Goal: Task Accomplishment & Management: Use online tool/utility

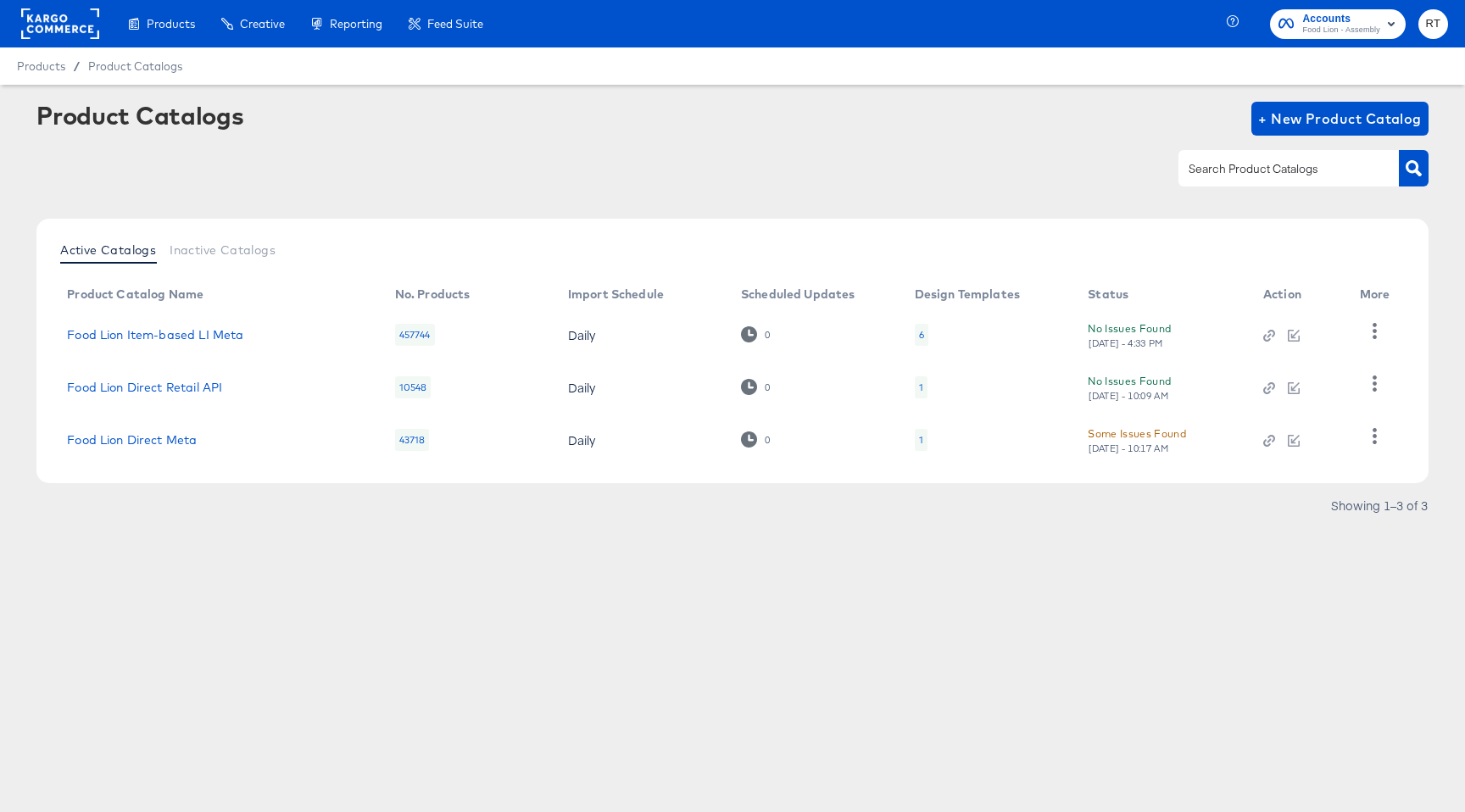
click at [344, 162] on div at bounding box center [732, 168] width 1392 height 38
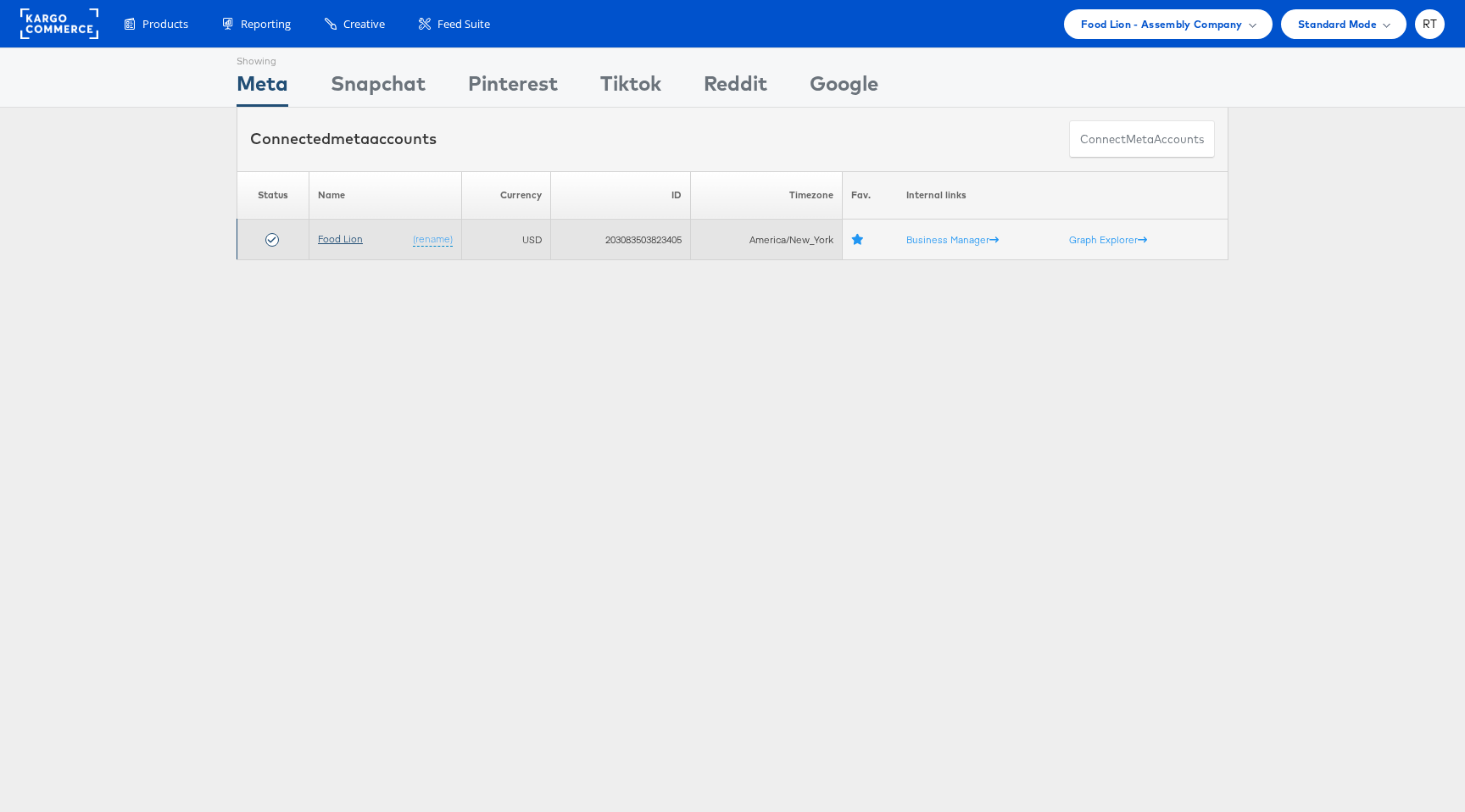
click at [338, 235] on link "Food Lion" at bounding box center [341, 238] width 45 height 12
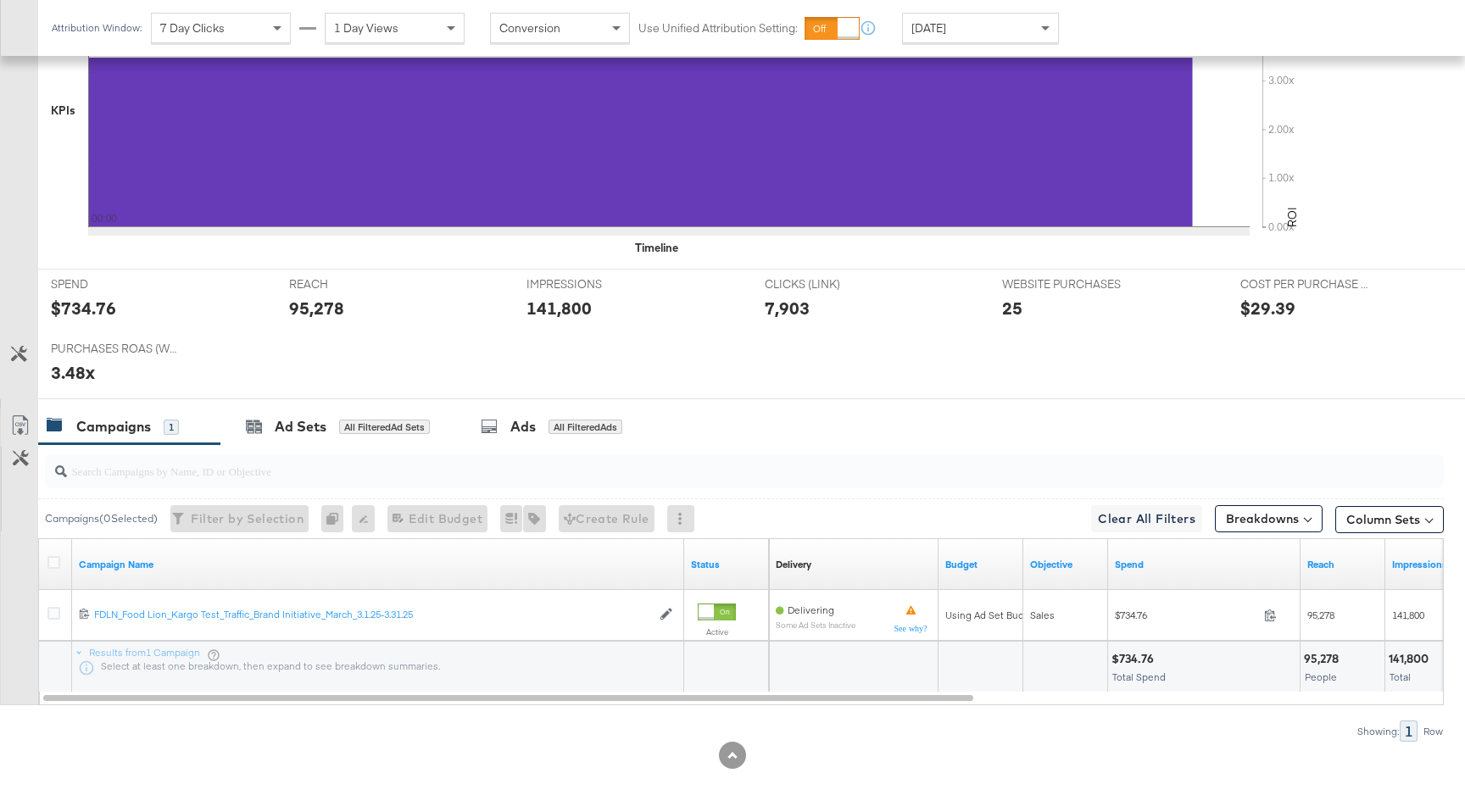
scroll to position [509, 0]
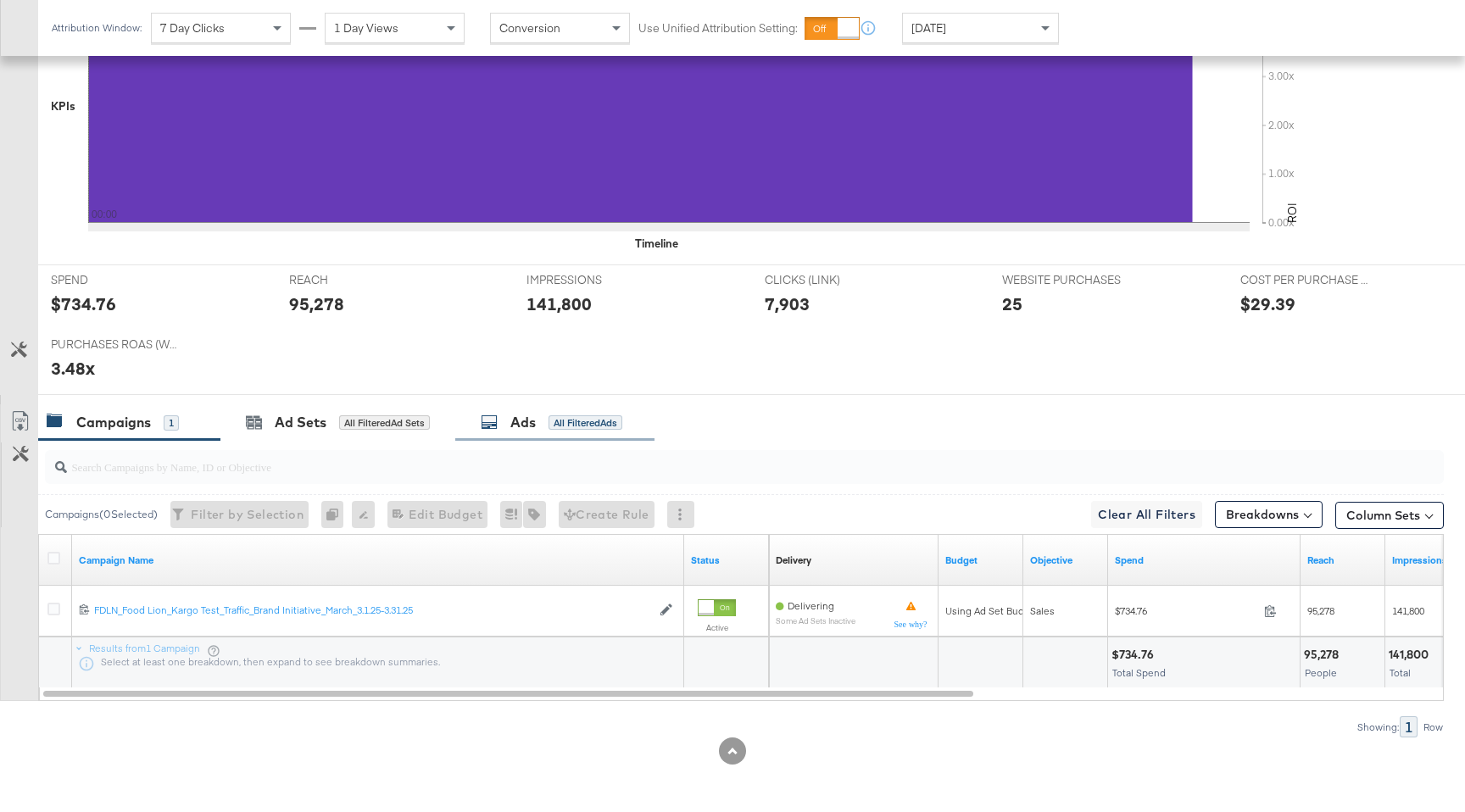
click at [571, 422] on div "All Filtered Ads" at bounding box center [585, 422] width 74 height 15
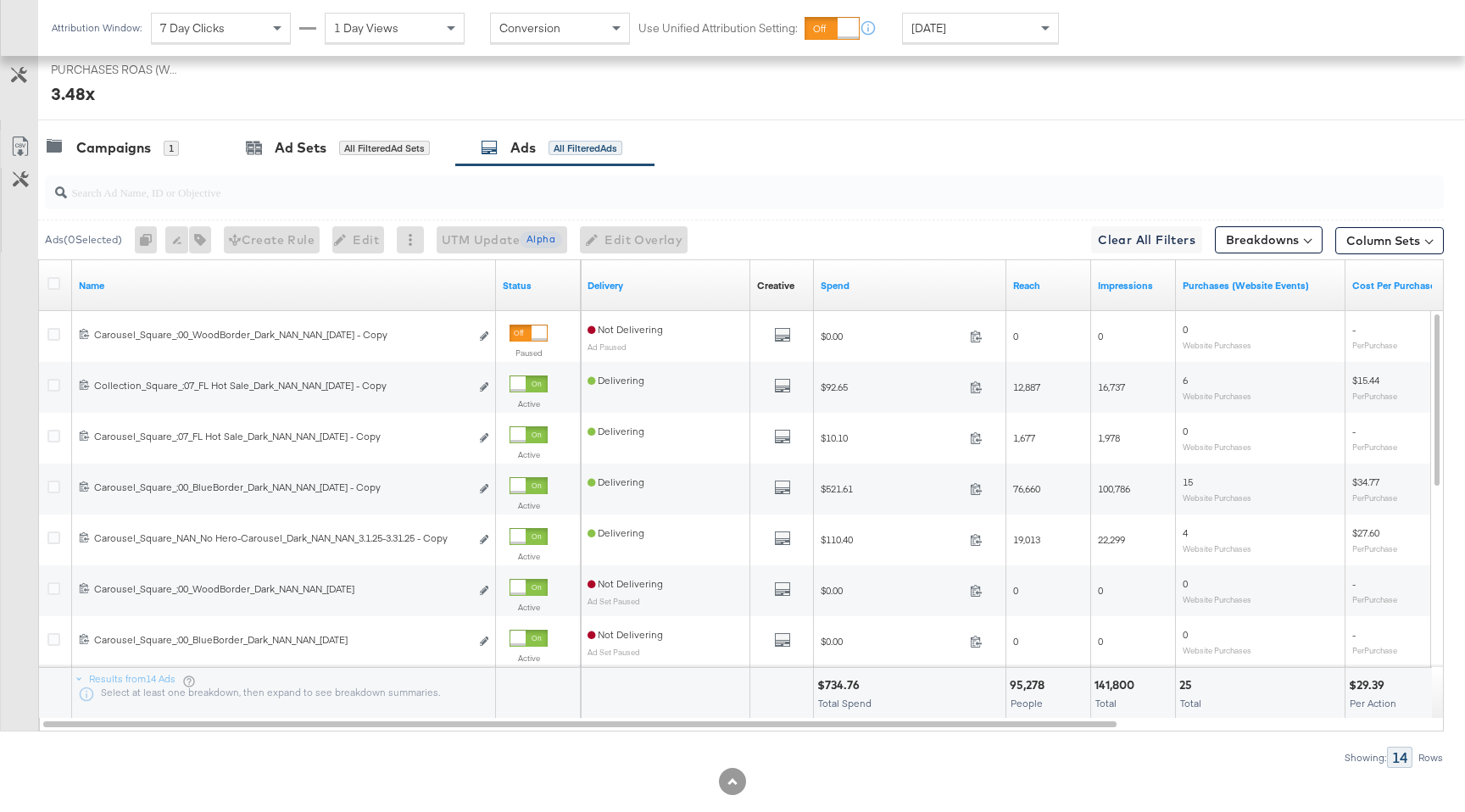
scroll to position [800, 0]
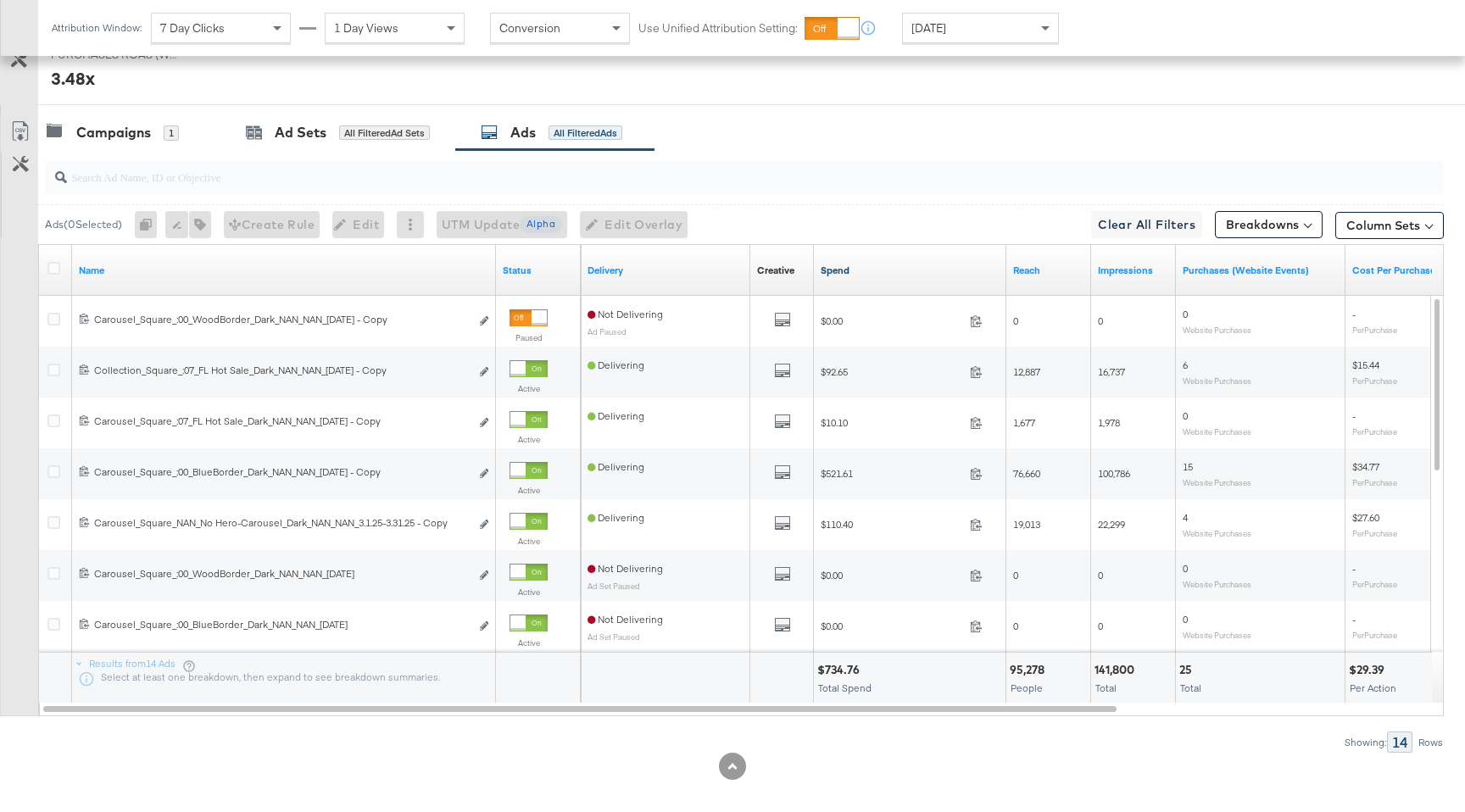
click at [846, 272] on link "Spend" at bounding box center [909, 270] width 179 height 13
click at [946, 36] on div "Today" at bounding box center [980, 28] width 155 height 29
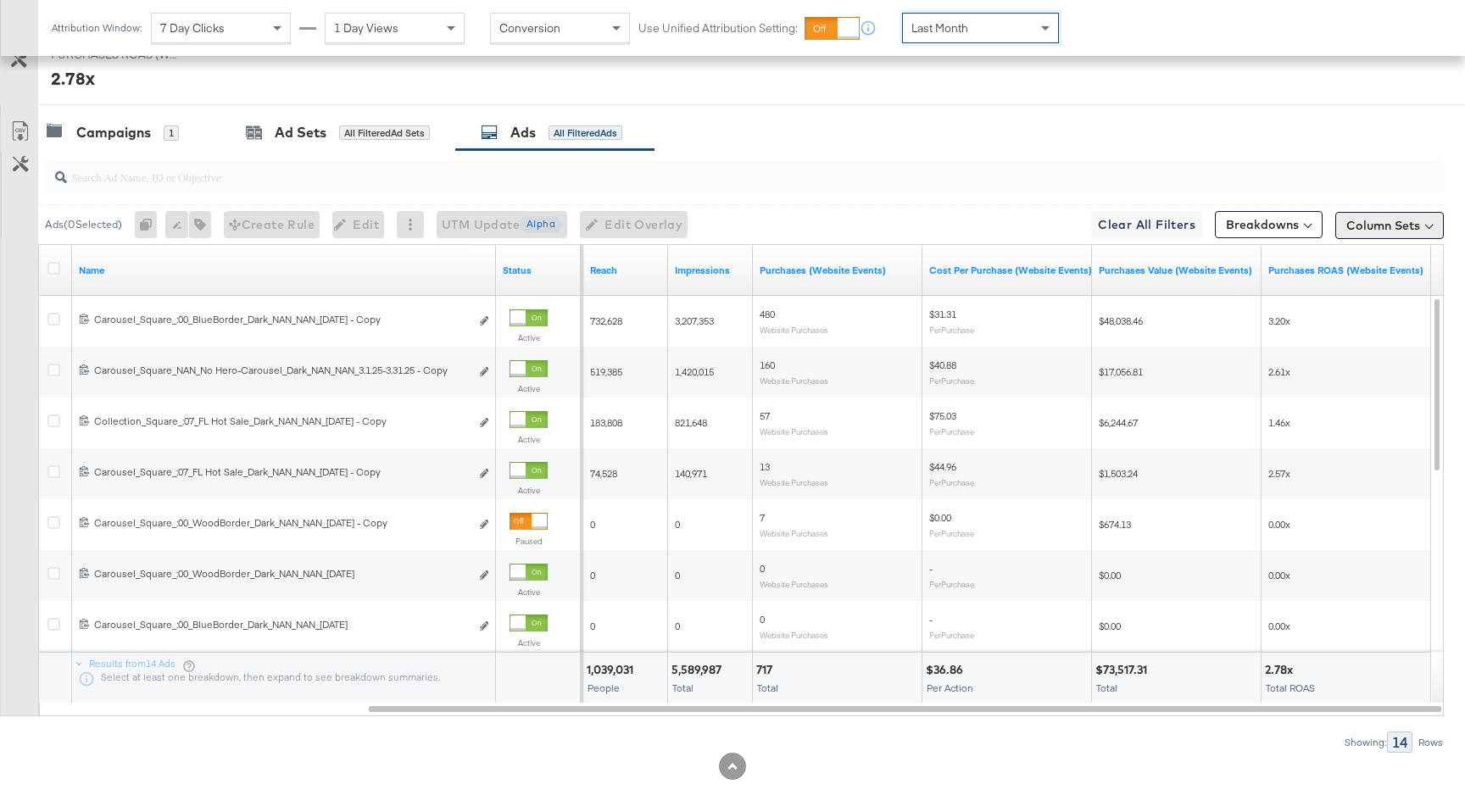
click at [1374, 224] on button "Column Sets" at bounding box center [1389, 226] width 109 height 27
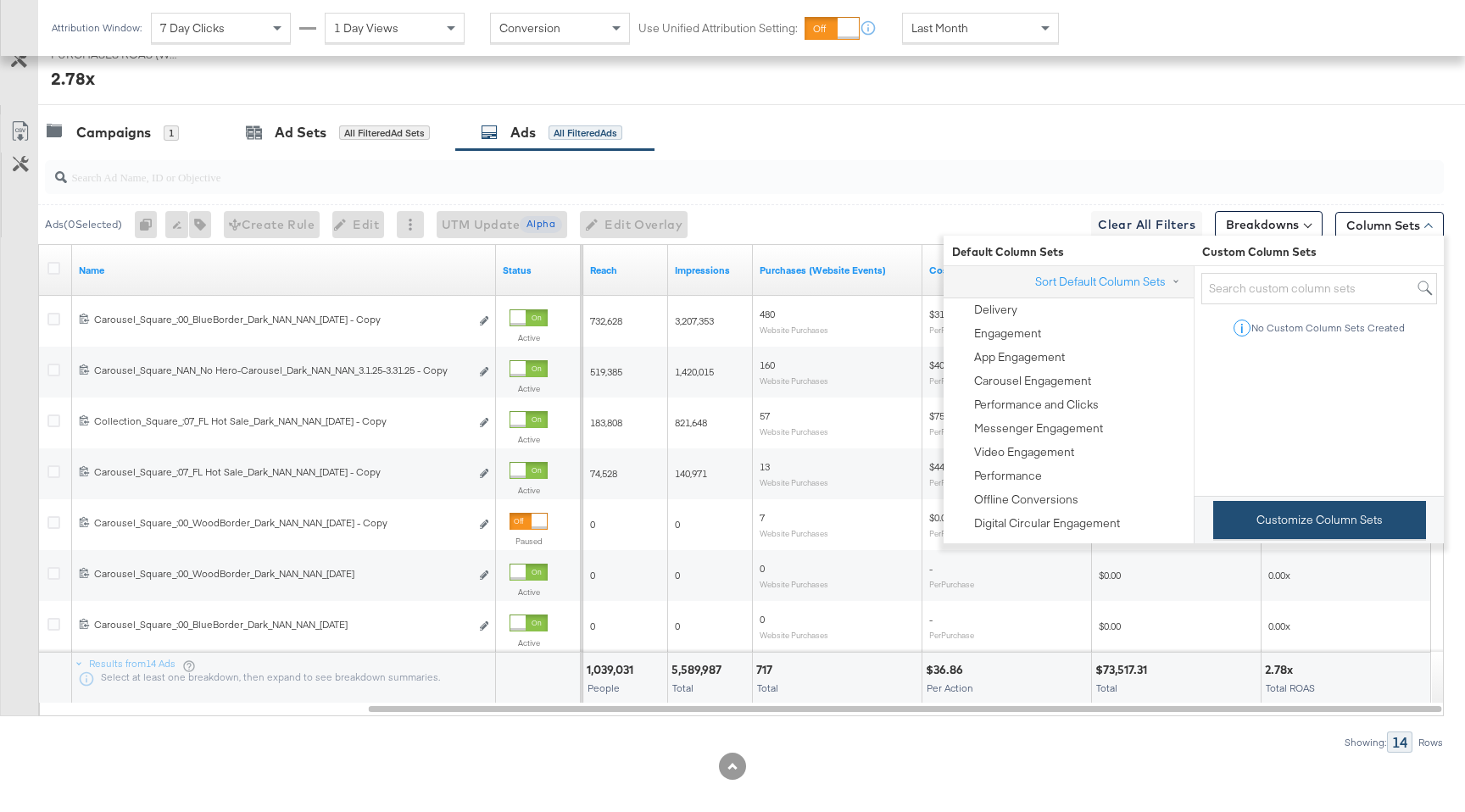
click at [1313, 521] on button "Customize Column Sets" at bounding box center [1319, 520] width 213 height 38
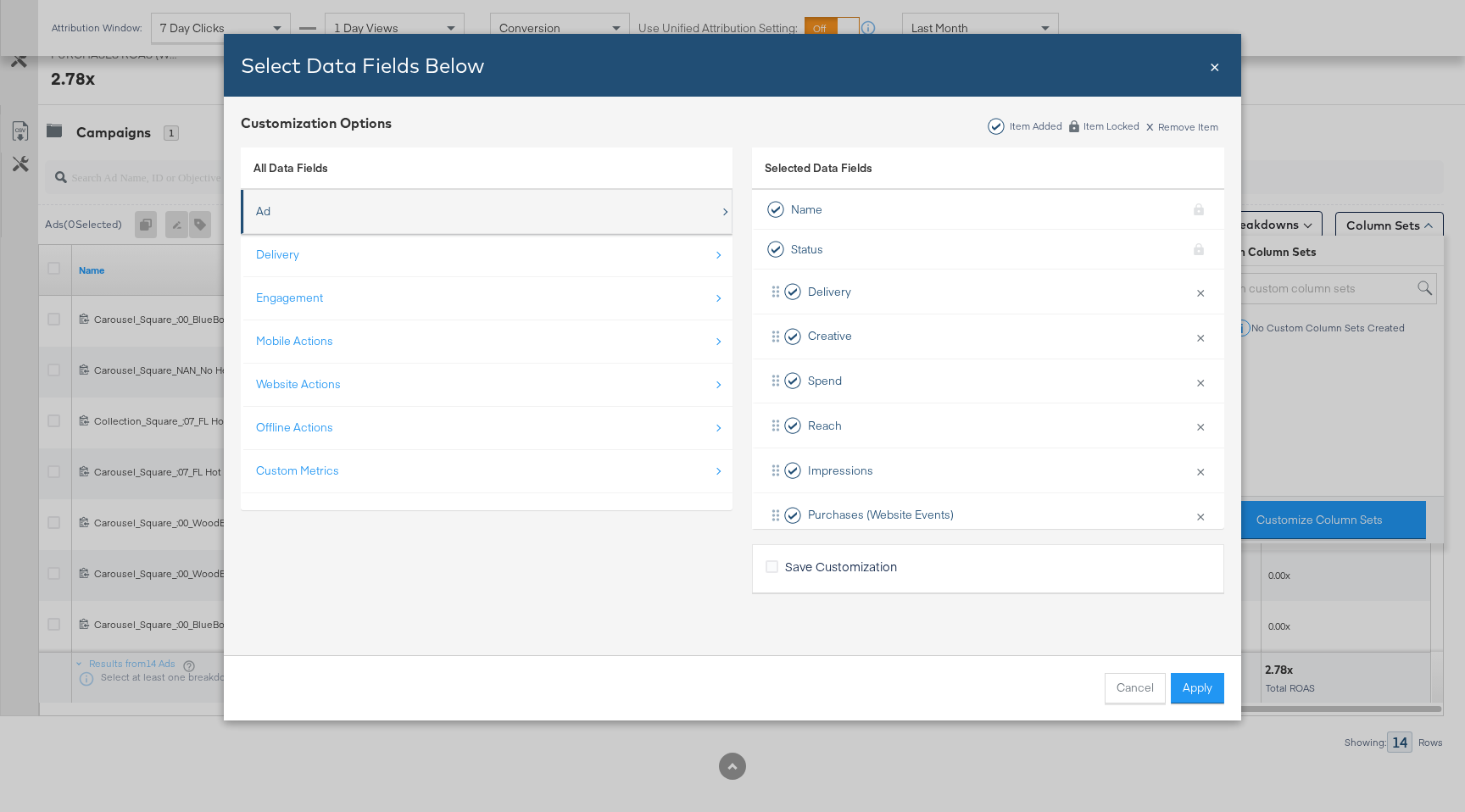
click at [463, 219] on div "Ad" at bounding box center [488, 211] width 464 height 35
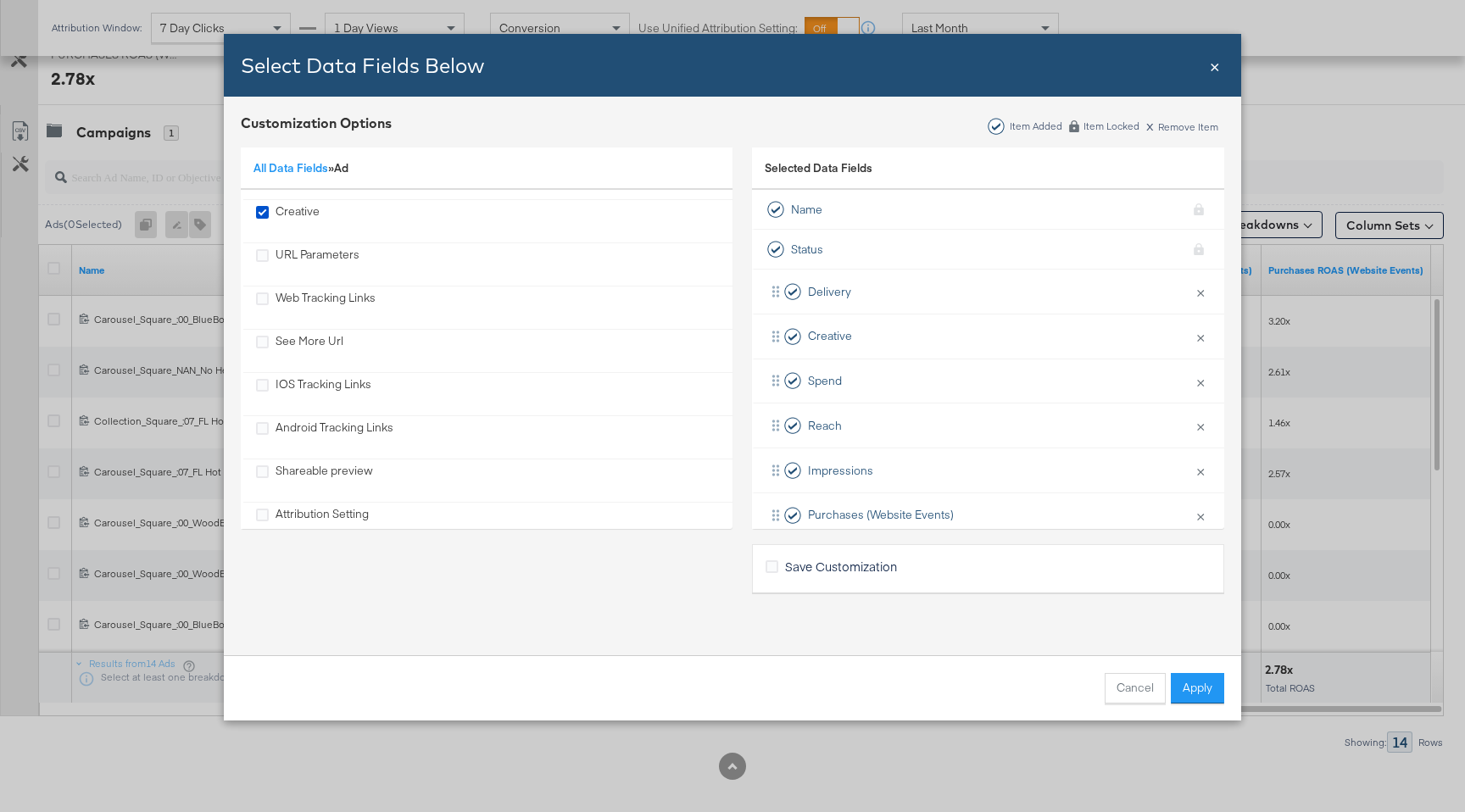
scroll to position [716, 0]
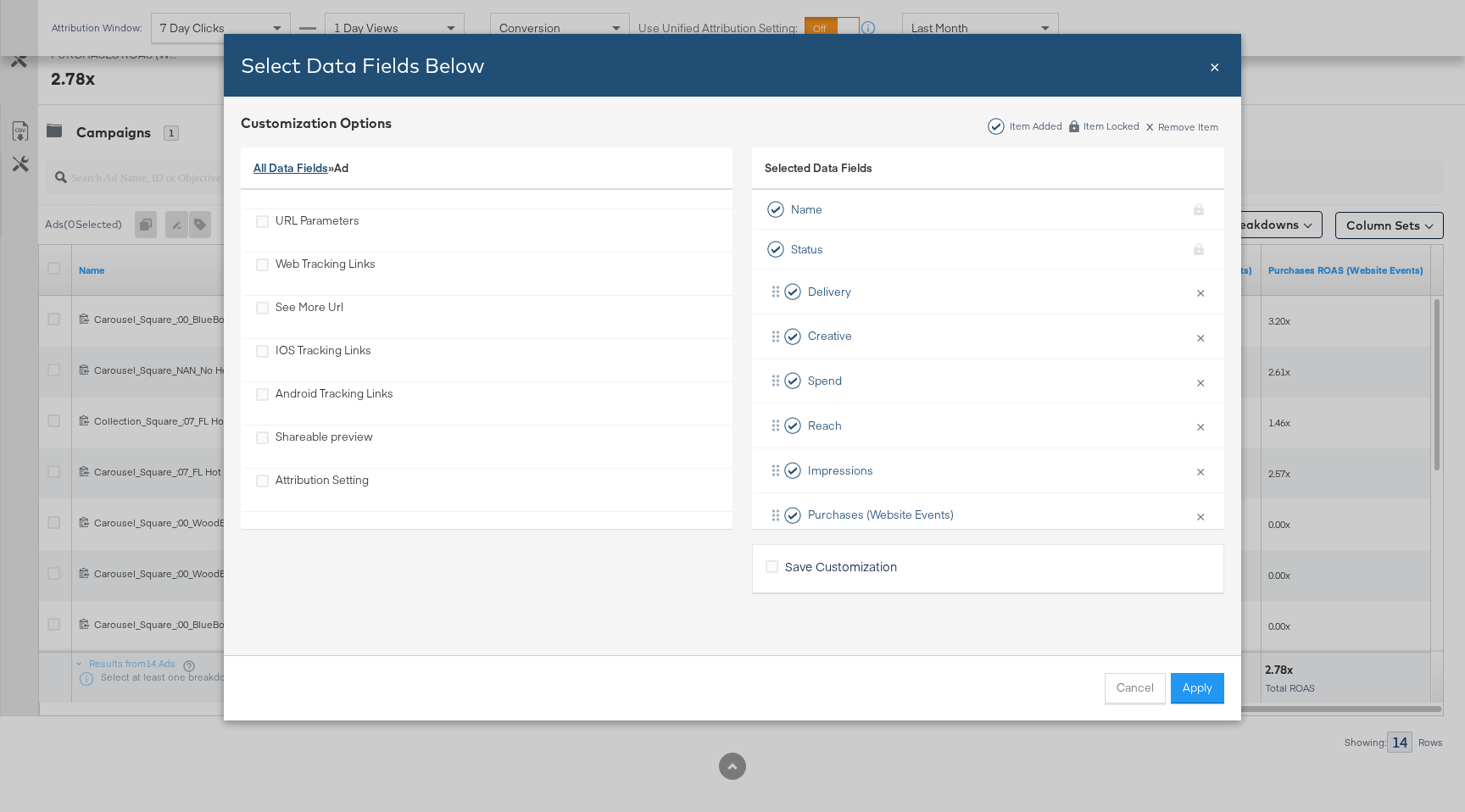
click at [308, 173] on link "All Data Fields" at bounding box center [291, 168] width 75 height 15
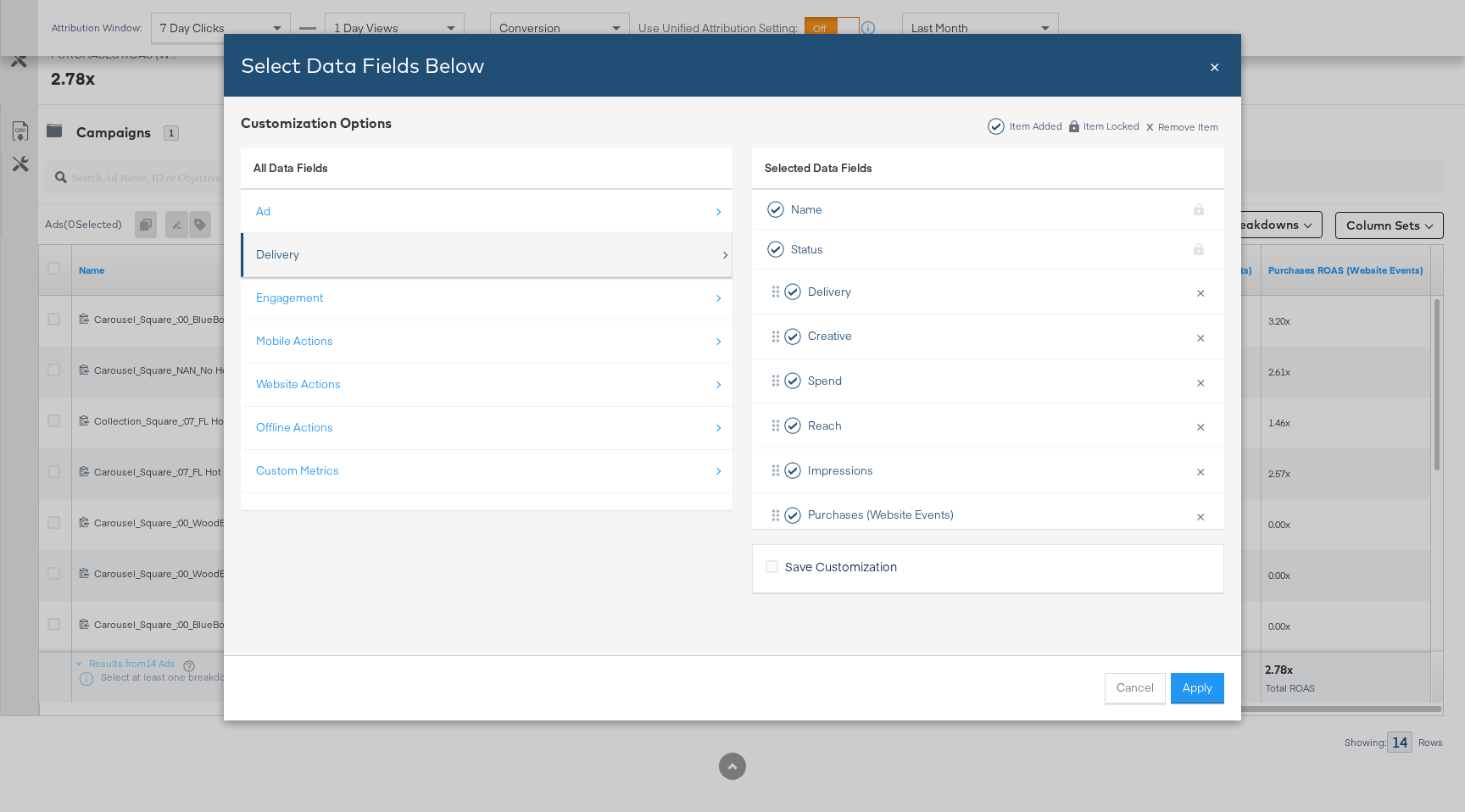
click at [364, 271] on div "Delivery" at bounding box center [488, 254] width 464 height 35
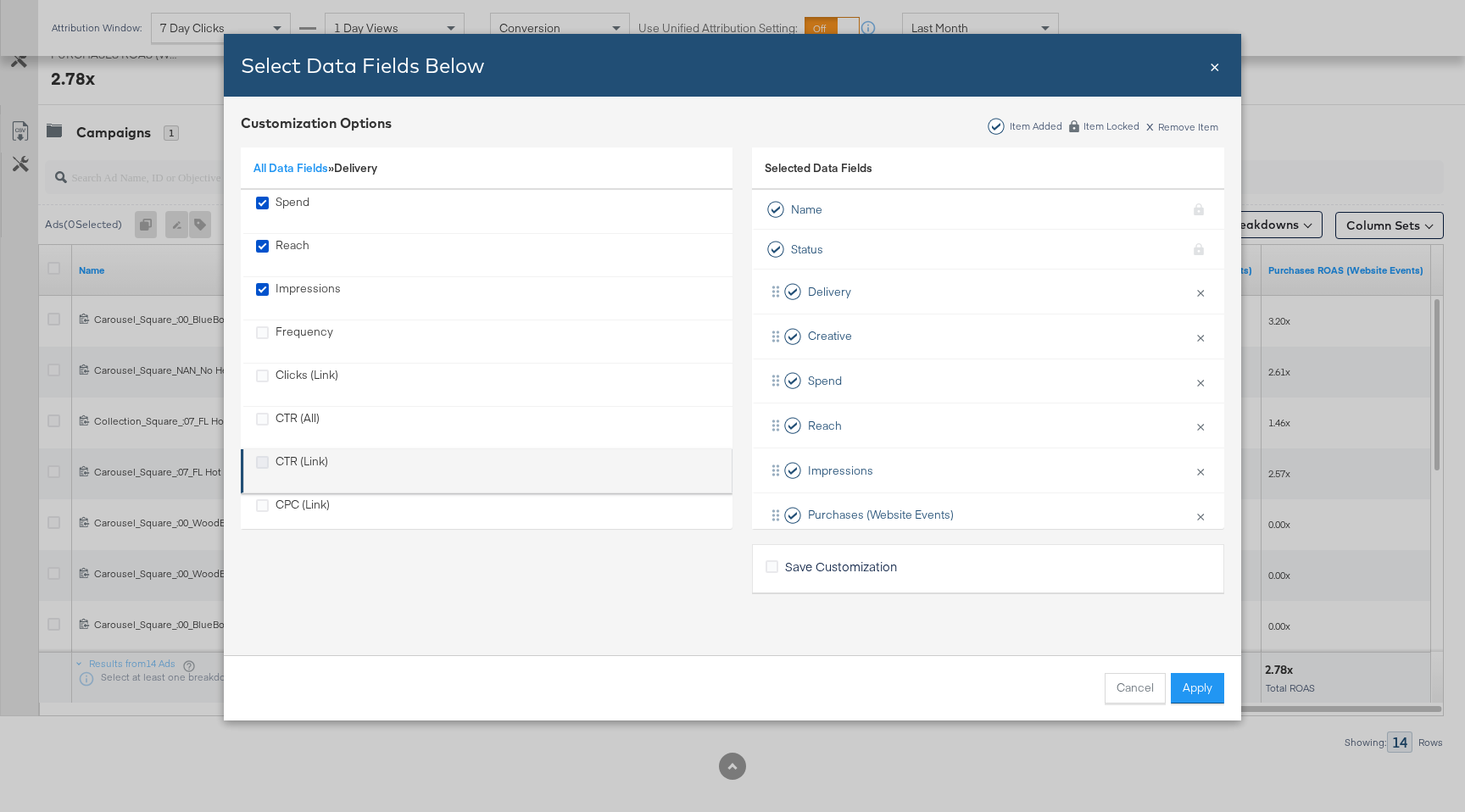
click at [263, 463] on icon "CTR (Link)" at bounding box center [262, 462] width 12 height 12
click at [0, 0] on input "CTR (Link)" at bounding box center [0, 0] width 0 height 0
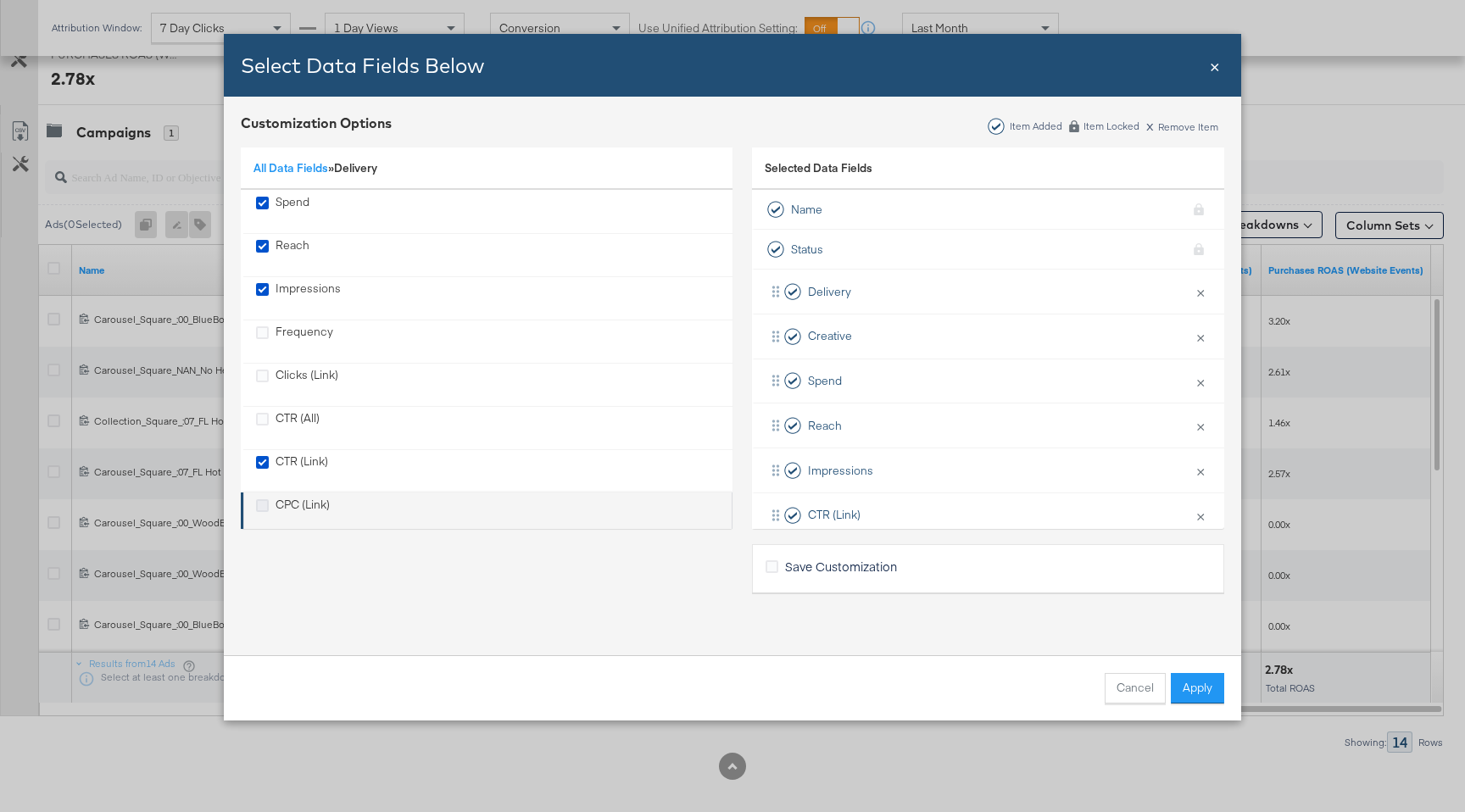
click at [264, 505] on icon "CPC (Link)" at bounding box center [262, 505] width 12 height 12
click at [0, 0] on input "CPC (Link)" at bounding box center [0, 0] width 0 height 0
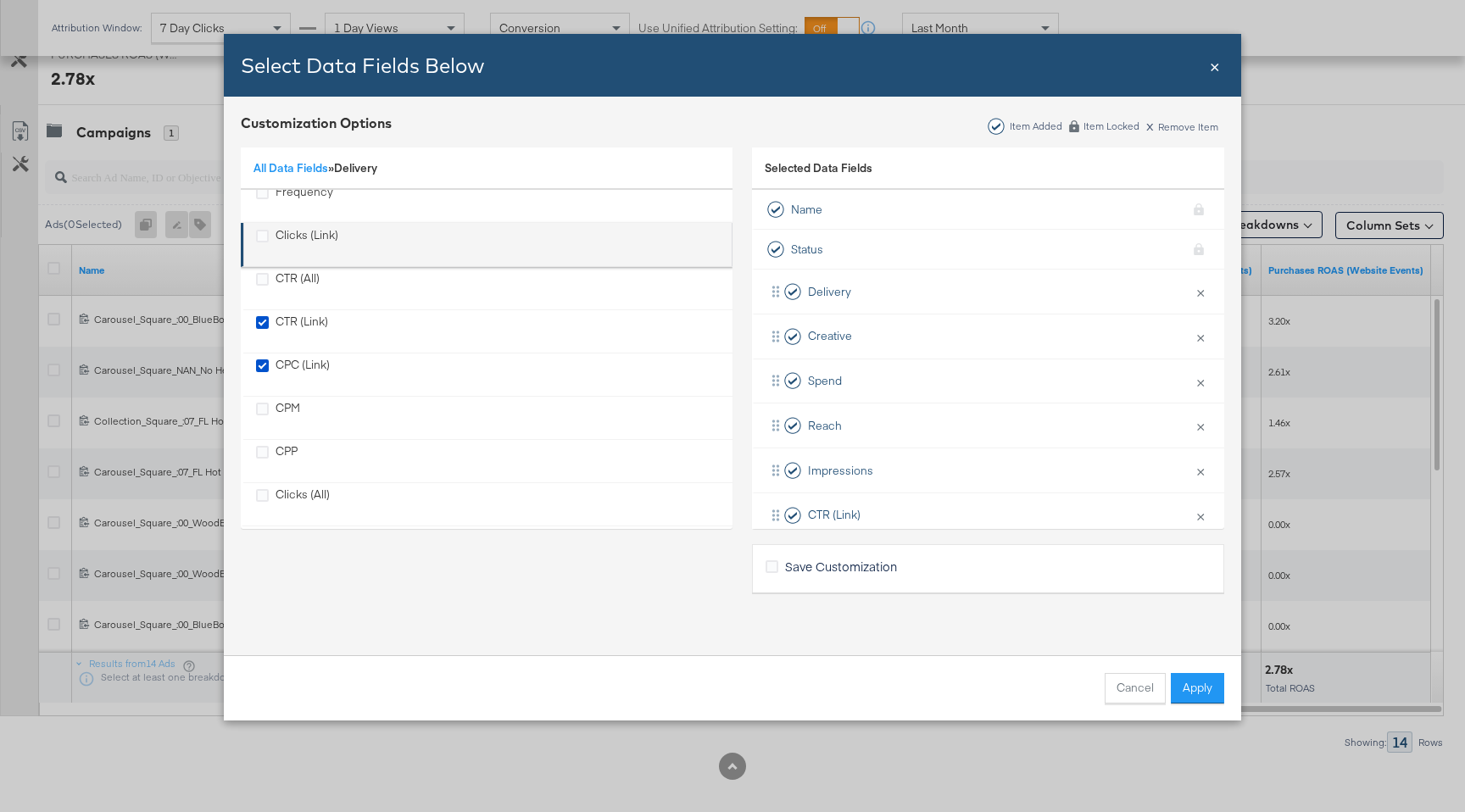
scroll to position [154, 0]
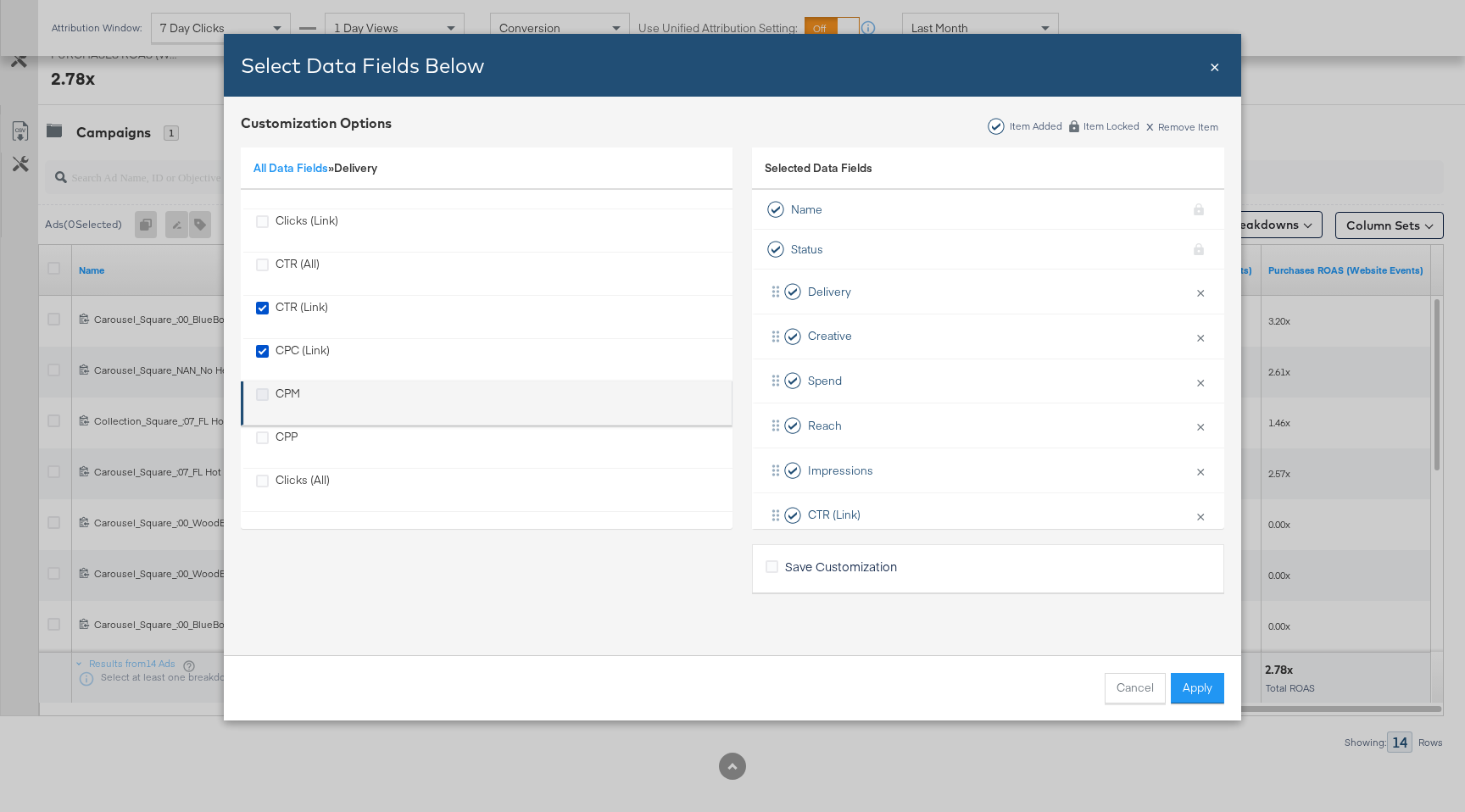
click at [265, 398] on icon "CPM" at bounding box center [262, 394] width 12 height 12
click at [0, 0] on input "CPM" at bounding box center [0, 0] width 0 height 0
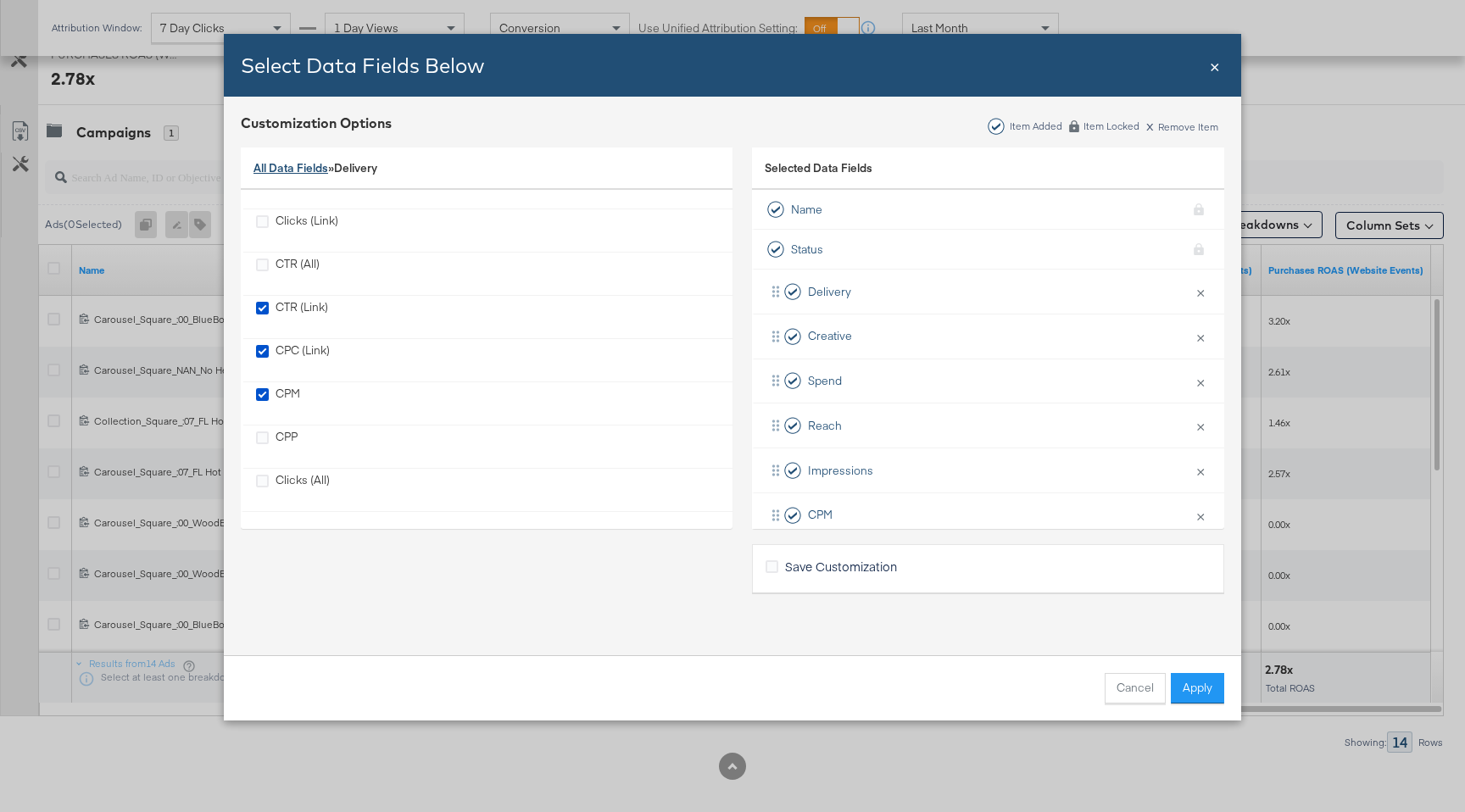
click at [312, 165] on link "All Data Fields" at bounding box center [291, 168] width 75 height 15
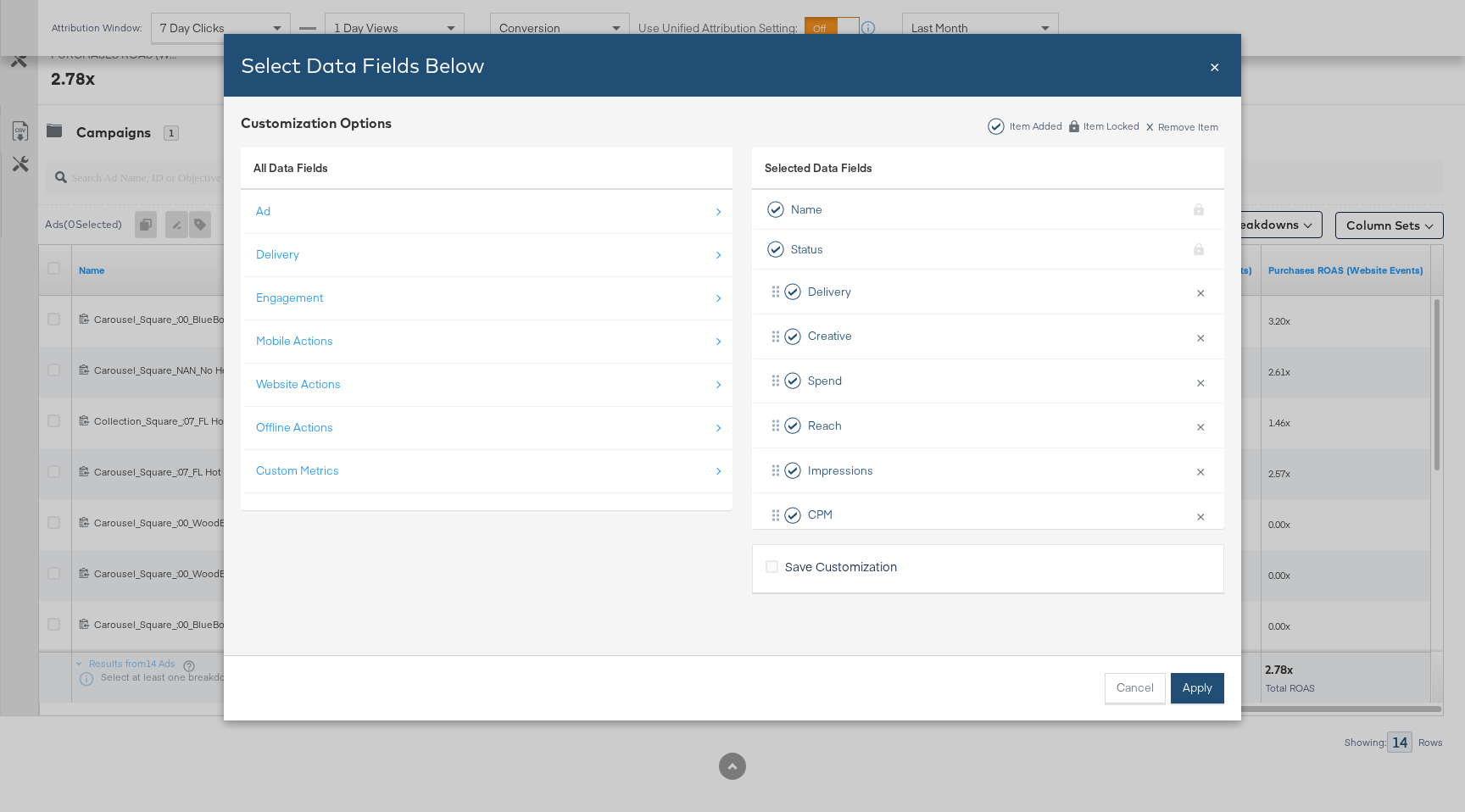
click at [1202, 688] on button "Apply" at bounding box center [1198, 688] width 53 height 30
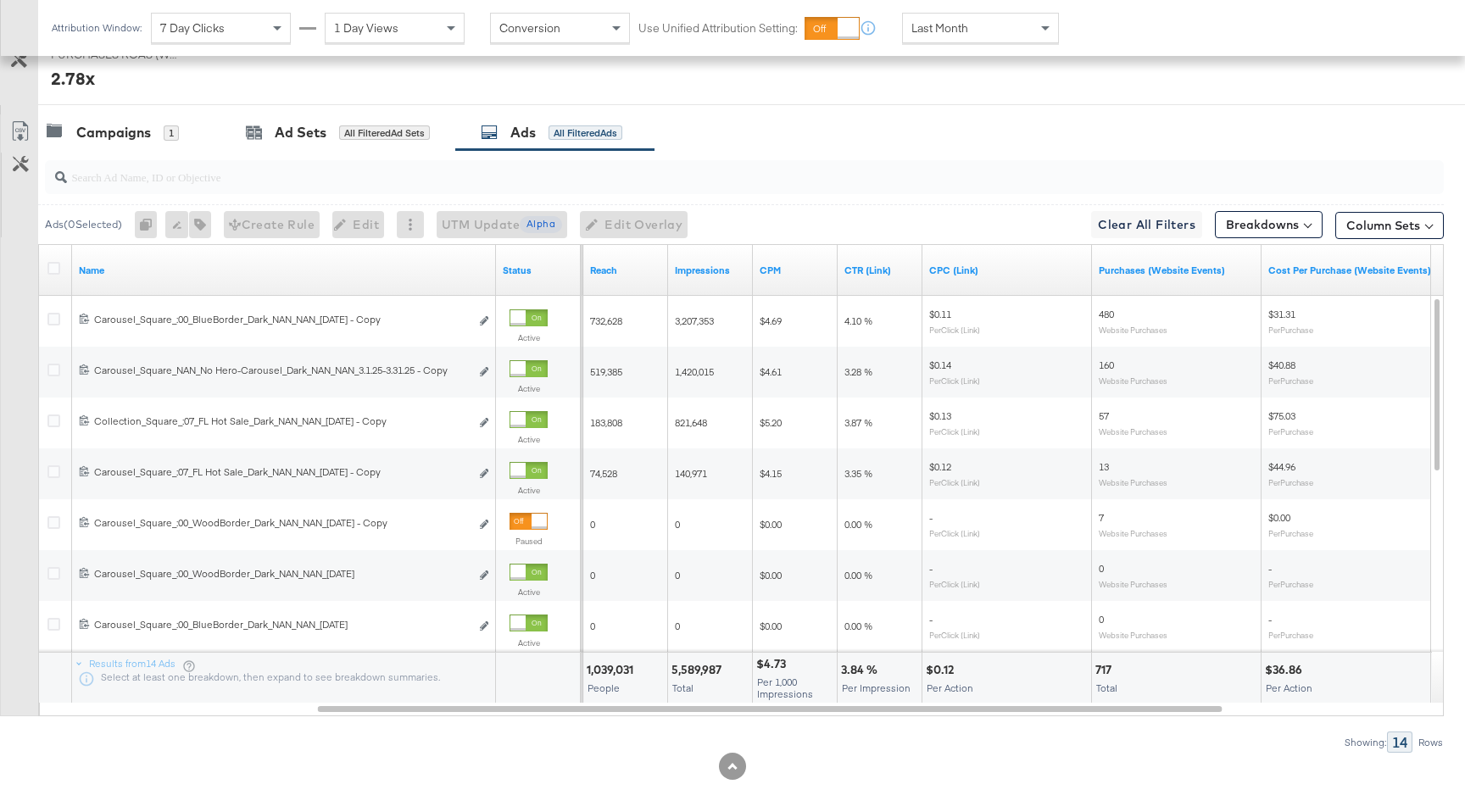
click at [955, 29] on span "Last Month" at bounding box center [940, 28] width 57 height 15
click at [1187, 105] on div at bounding box center [770, 105] width 1465 height 1
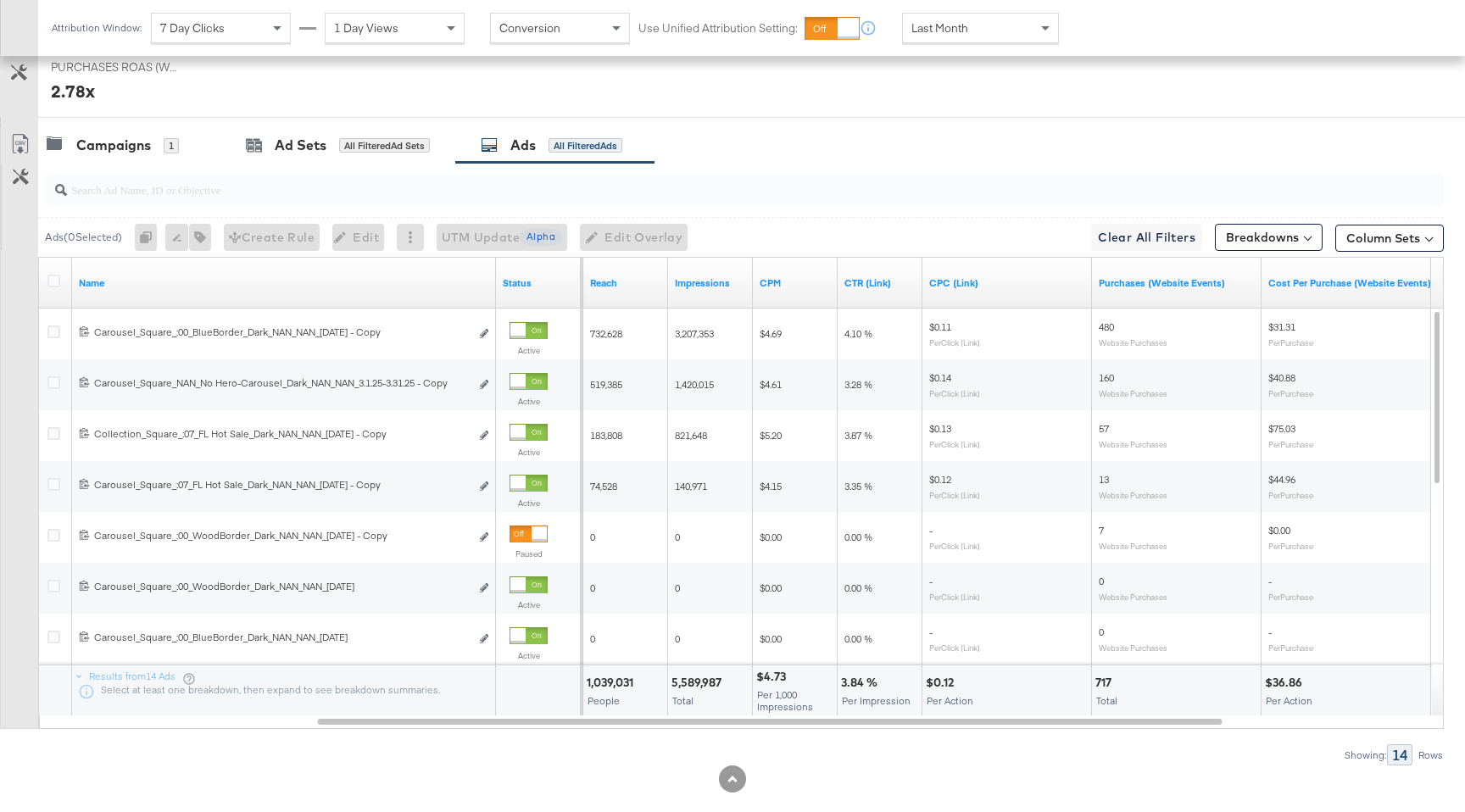
scroll to position [788, 0]
click at [942, 39] on div "Last Month" at bounding box center [980, 28] width 155 height 29
click at [1107, 30] on div "Sep 4th 2025" at bounding box center [1105, 34] width 28 height 13
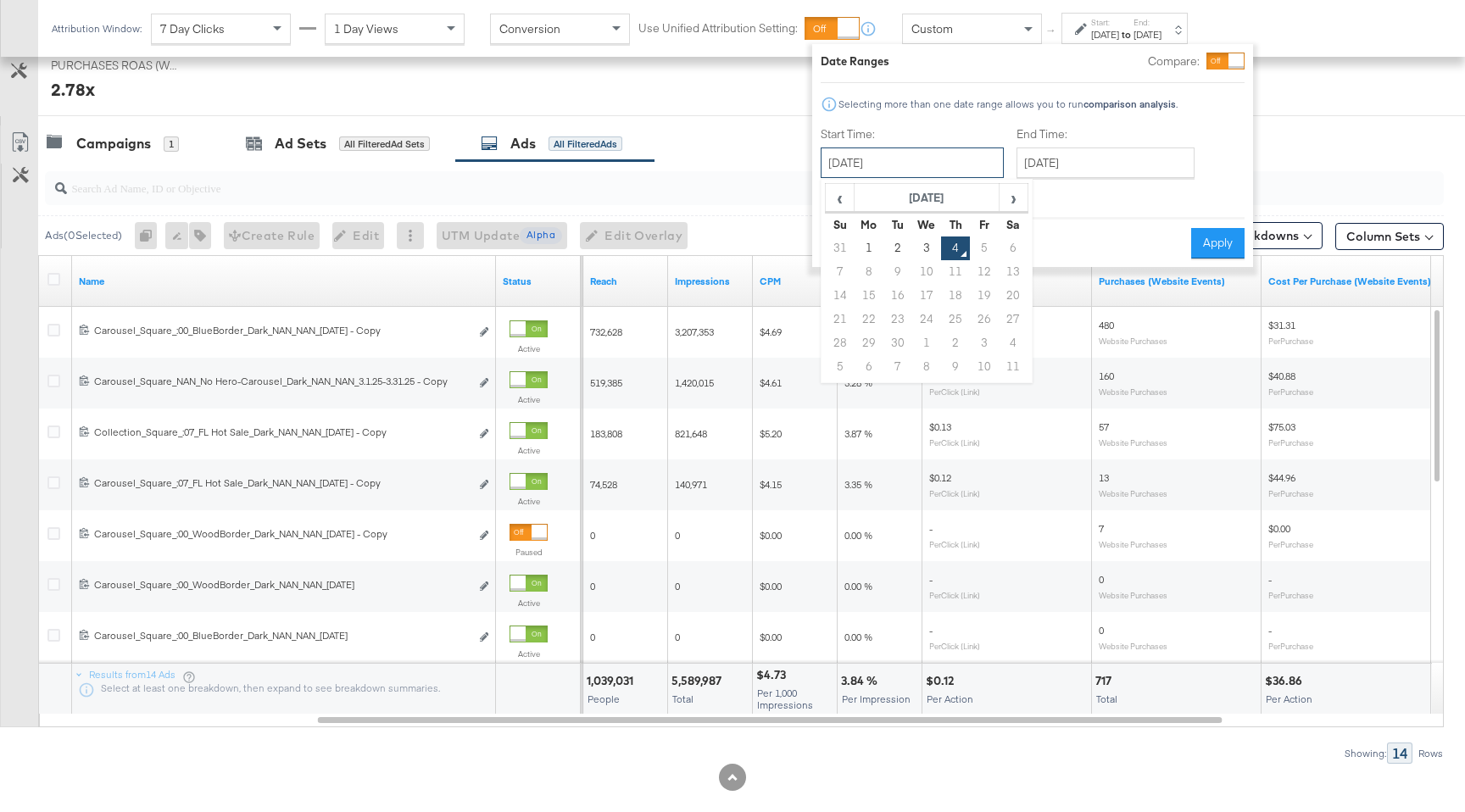
click at [915, 149] on input "September 4th 2025" at bounding box center [911, 162] width 183 height 30
click at [831, 194] on span "‹" at bounding box center [839, 197] width 26 height 26
click at [976, 258] on td "1" at bounding box center [984, 248] width 29 height 24
type input "August 1st 2025"
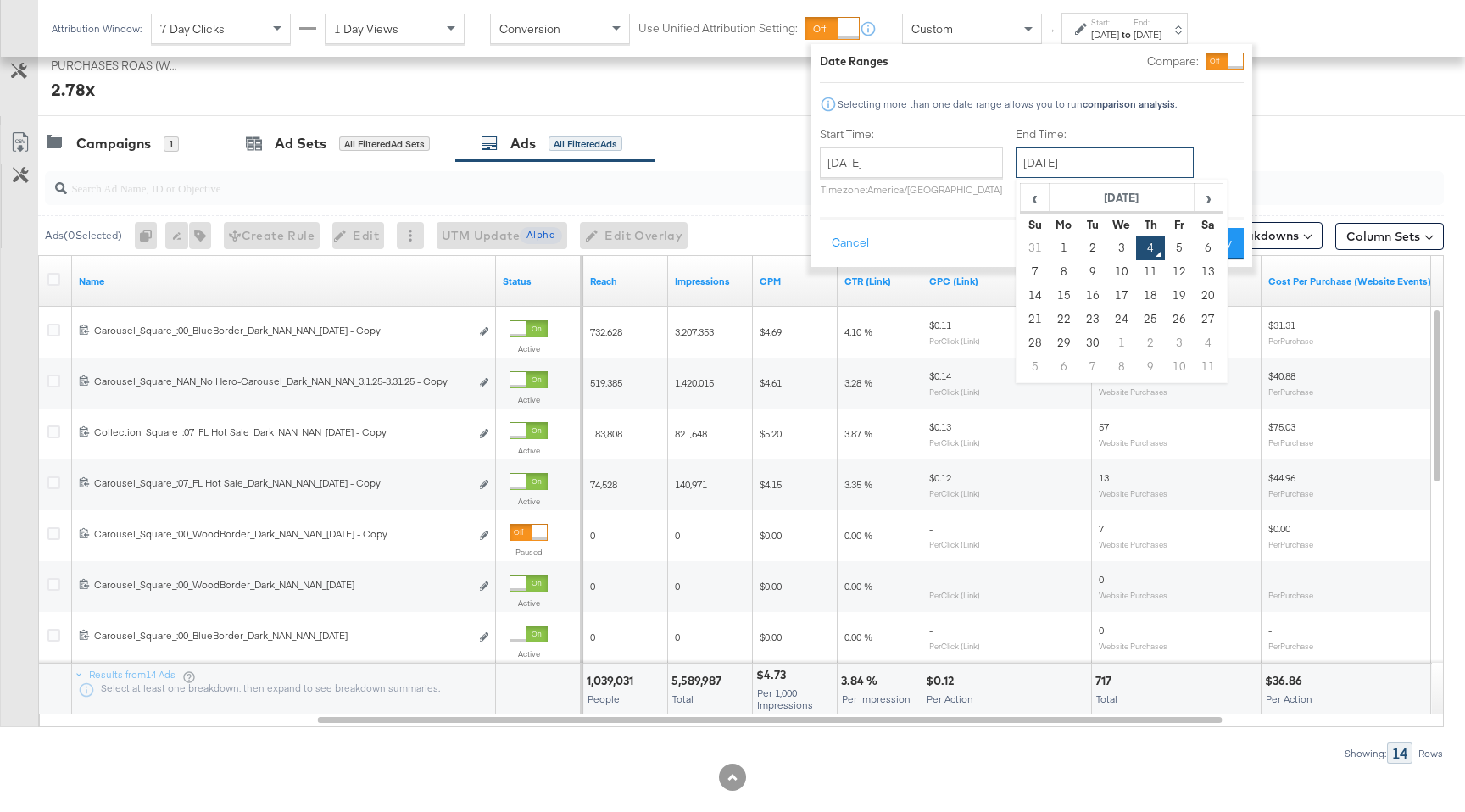
click at [1086, 170] on input "September 4th 2025" at bounding box center [1105, 162] width 178 height 30
click at [1023, 243] on td "31" at bounding box center [1035, 248] width 29 height 24
type input "August 1st 2025"
click at [1228, 62] on div at bounding box center [1235, 61] width 15 height 15
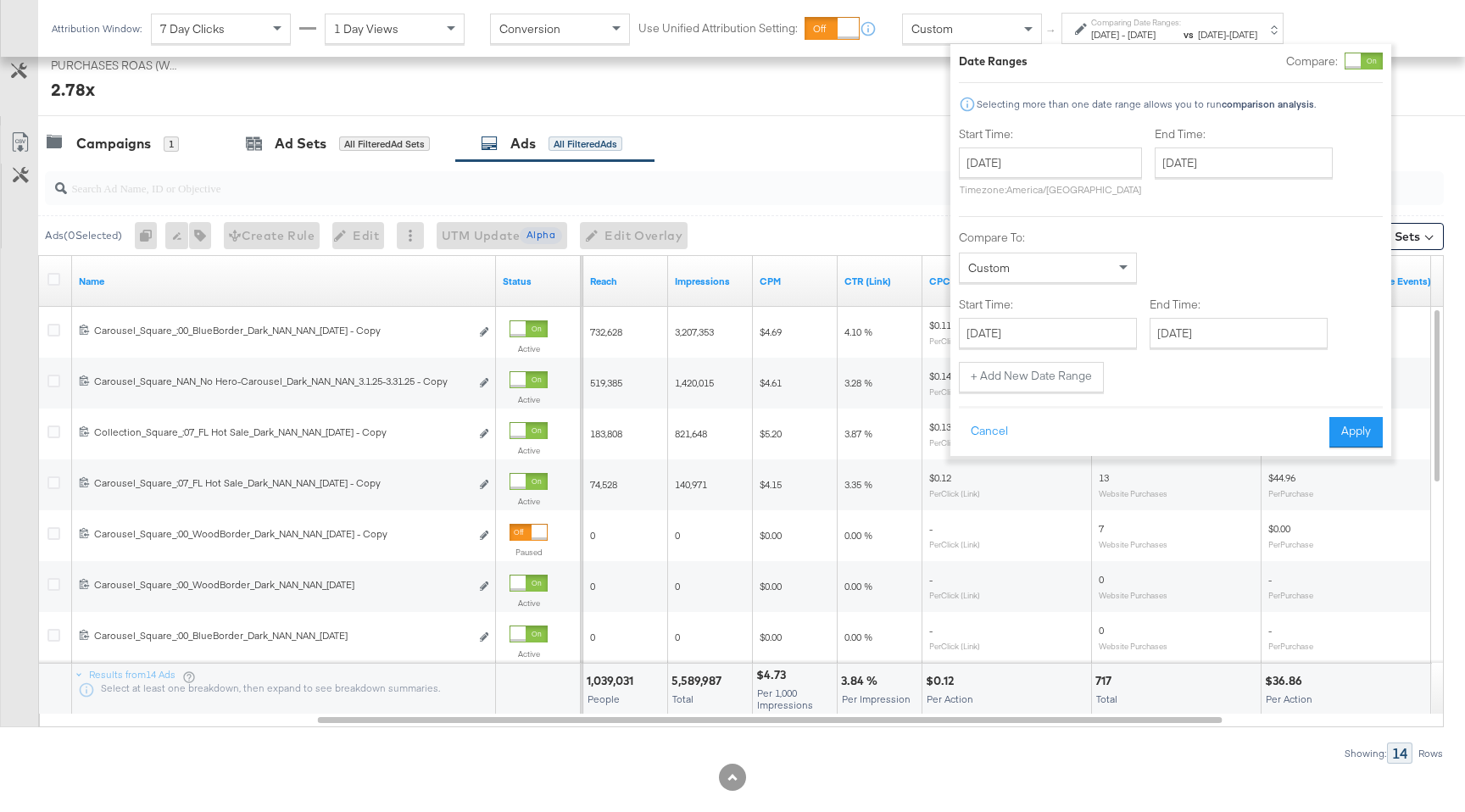
click at [1230, 349] on div "Start Time: August 1st 2025 ‹ August 2025 › Su Mo Tu We Th Fr Sa 27 28 29 30 31…" at bounding box center [1170, 259] width 424 height 267
click at [1217, 335] on input "August 1st 2025" at bounding box center [1239, 333] width 178 height 30
click at [1163, 529] on td "31" at bounding box center [1169, 536] width 29 height 24
type input "August 31st 2025"
click at [1098, 171] on input "August 1st 2025" at bounding box center [1055, 162] width 183 height 30
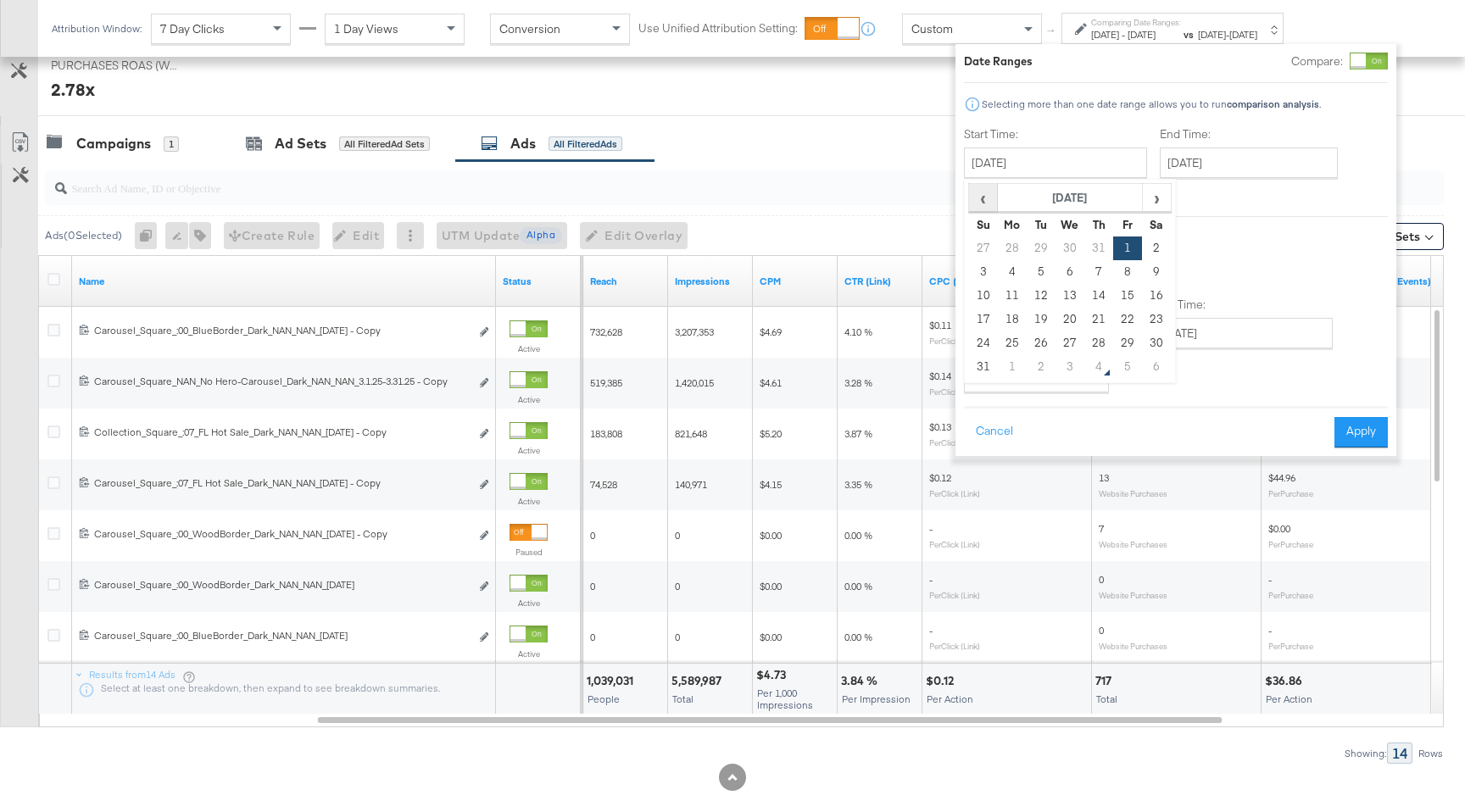
click at [985, 192] on span "‹" at bounding box center [983, 197] width 26 height 26
click at [1038, 242] on td "1" at bounding box center [1041, 248] width 29 height 24
type input "July 1st 2025"
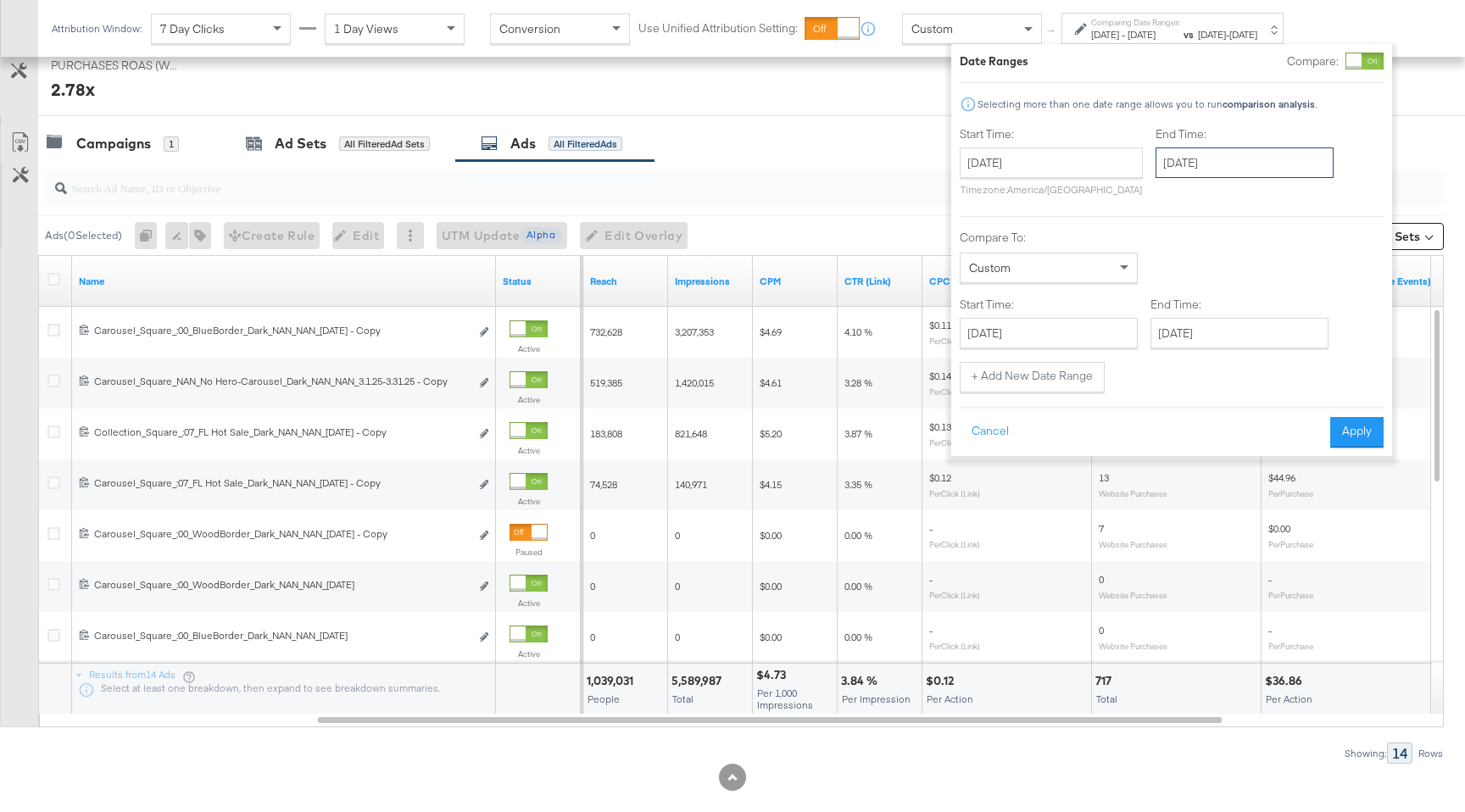
click at [1206, 165] on input "August 1st 2025" at bounding box center [1245, 162] width 178 height 30
click at [1295, 246] on td "31" at bounding box center [1290, 248] width 29 height 24
type input "July 31st 2025"
click at [1039, 381] on button "+ Add New Date Range" at bounding box center [1033, 377] width 145 height 30
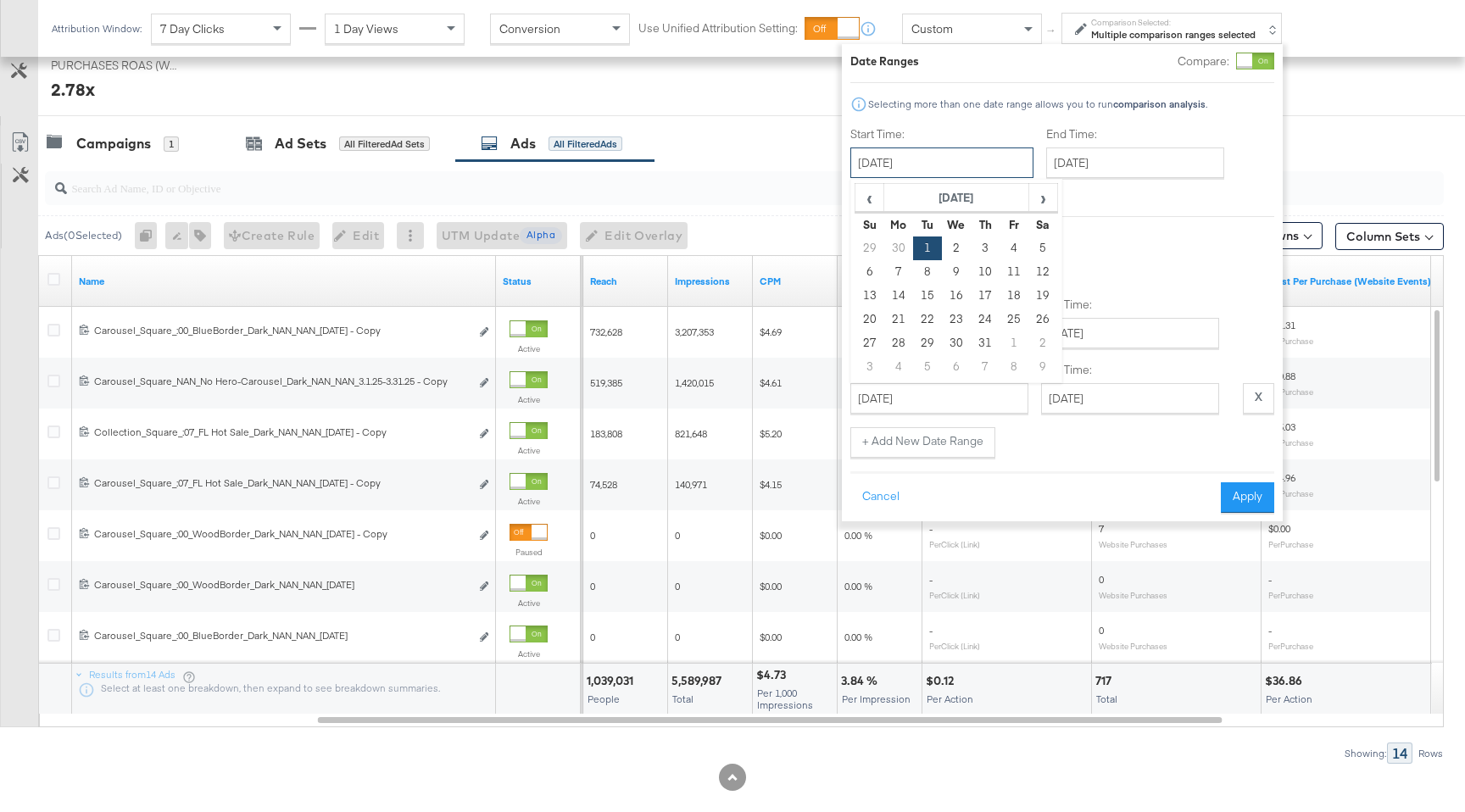
click at [943, 156] on input "July 1st 2025" at bounding box center [942, 162] width 183 height 30
click at [1143, 208] on div "Start Time: July 1st 2025 ‹ July 2025 › Su Mo Tu We Th Fr Sa 29 30 1 2 3 4 5 6 …" at bounding box center [1062, 205] width 424 height 158
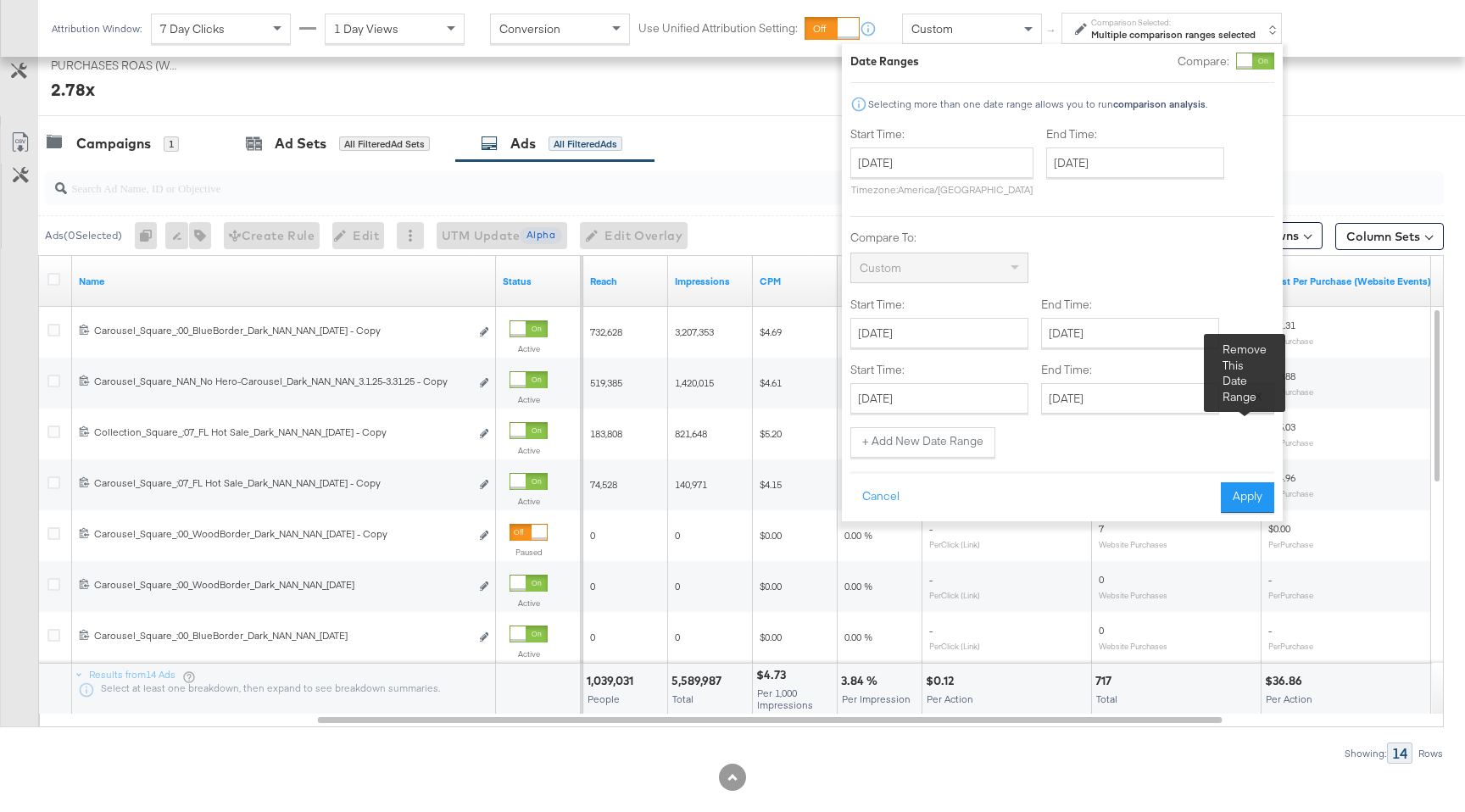
click at [1261, 402] on strong "X" at bounding box center [1258, 397] width 8 height 16
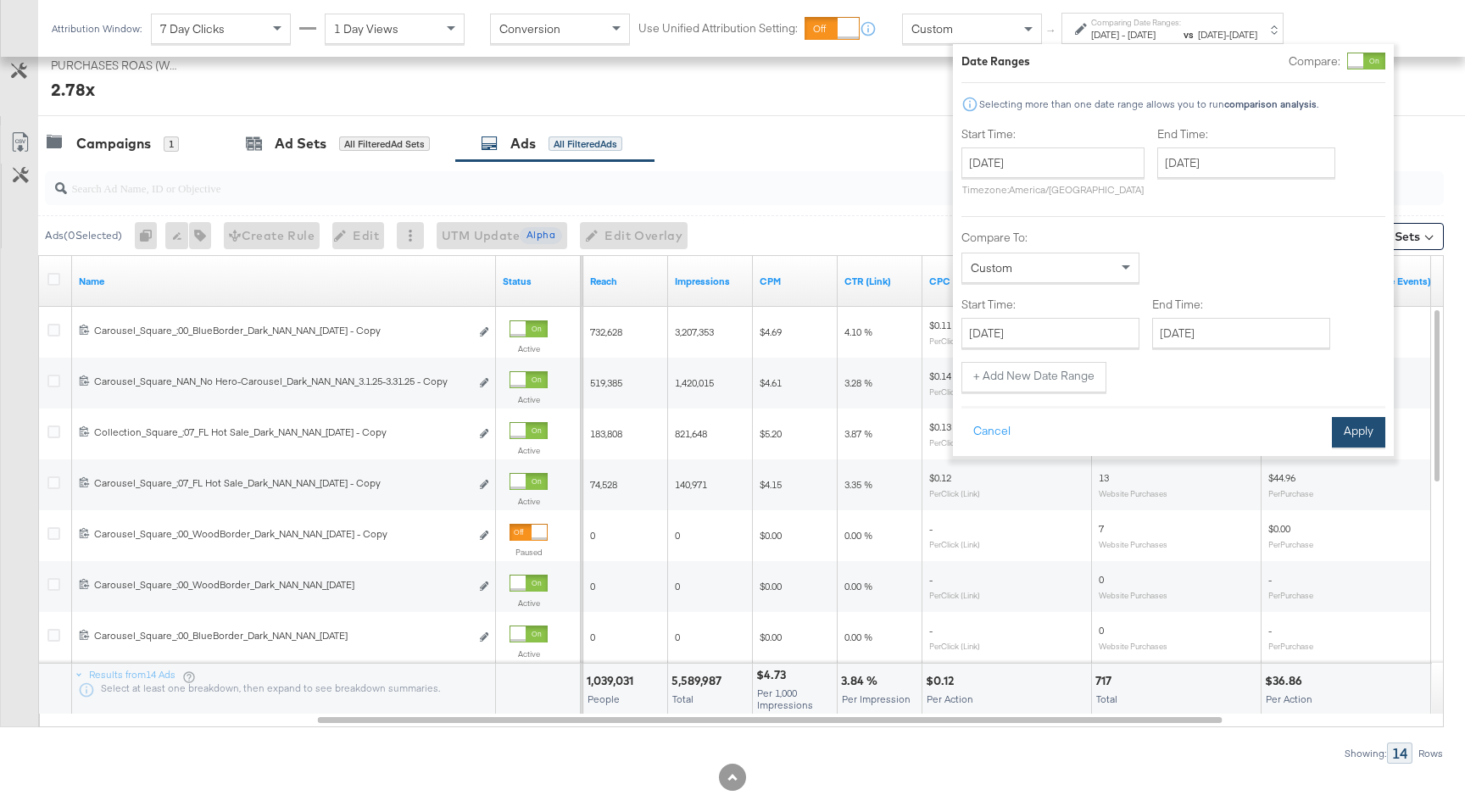
click at [1370, 424] on button "Apply" at bounding box center [1359, 432] width 53 height 30
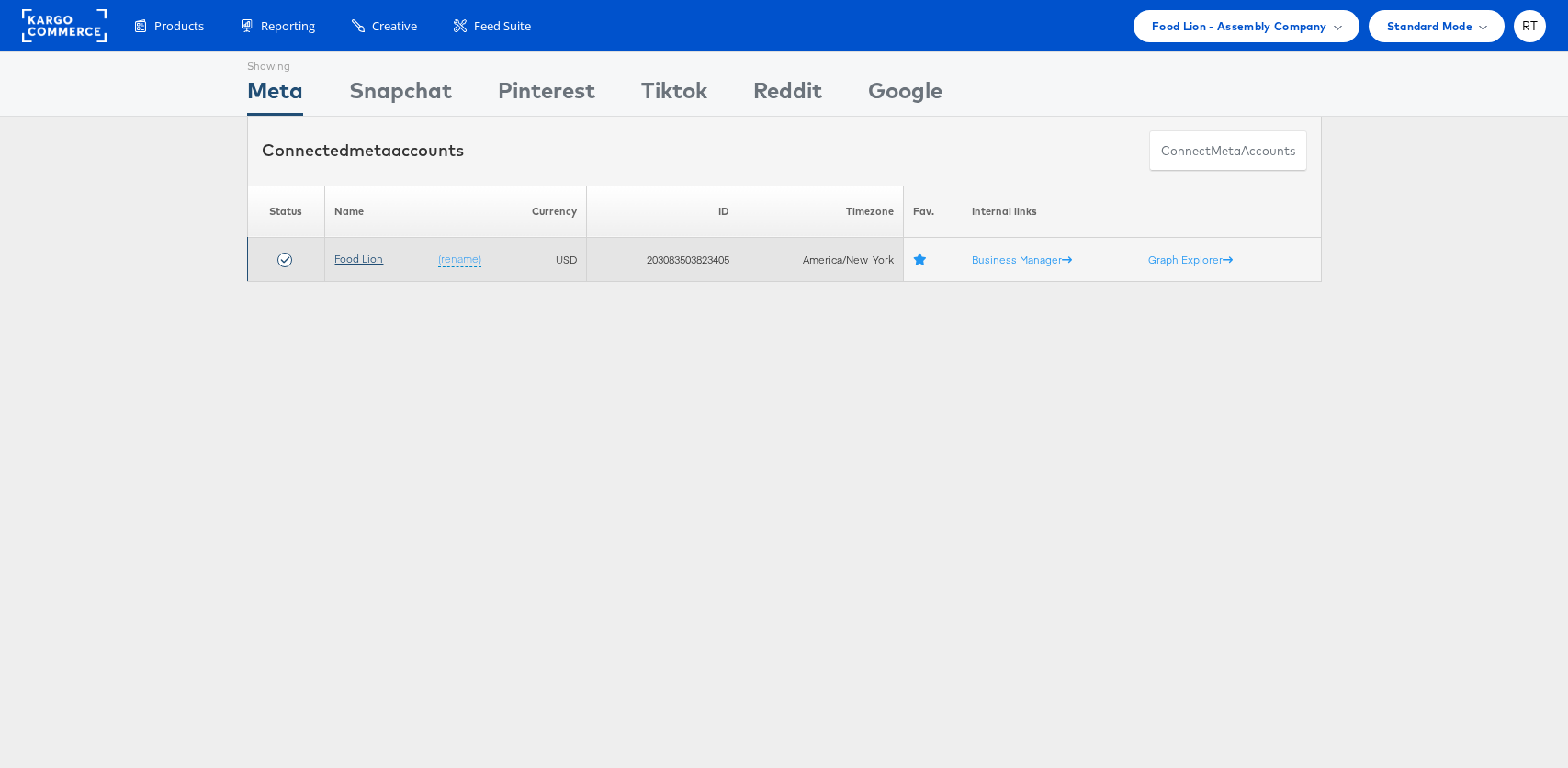
click at [346, 256] on link "Food Lion" at bounding box center [358, 258] width 48 height 14
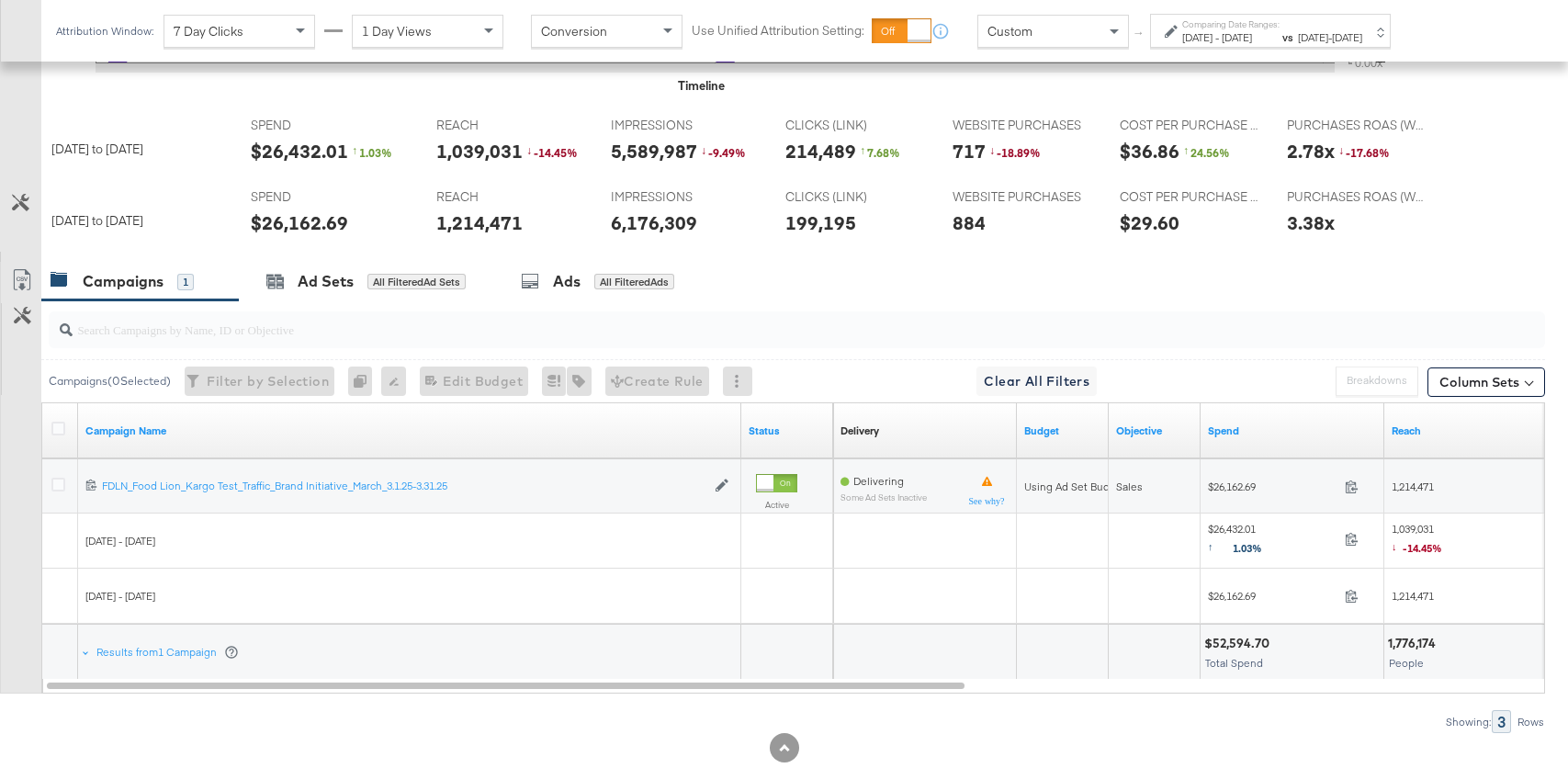
scroll to position [739, 0]
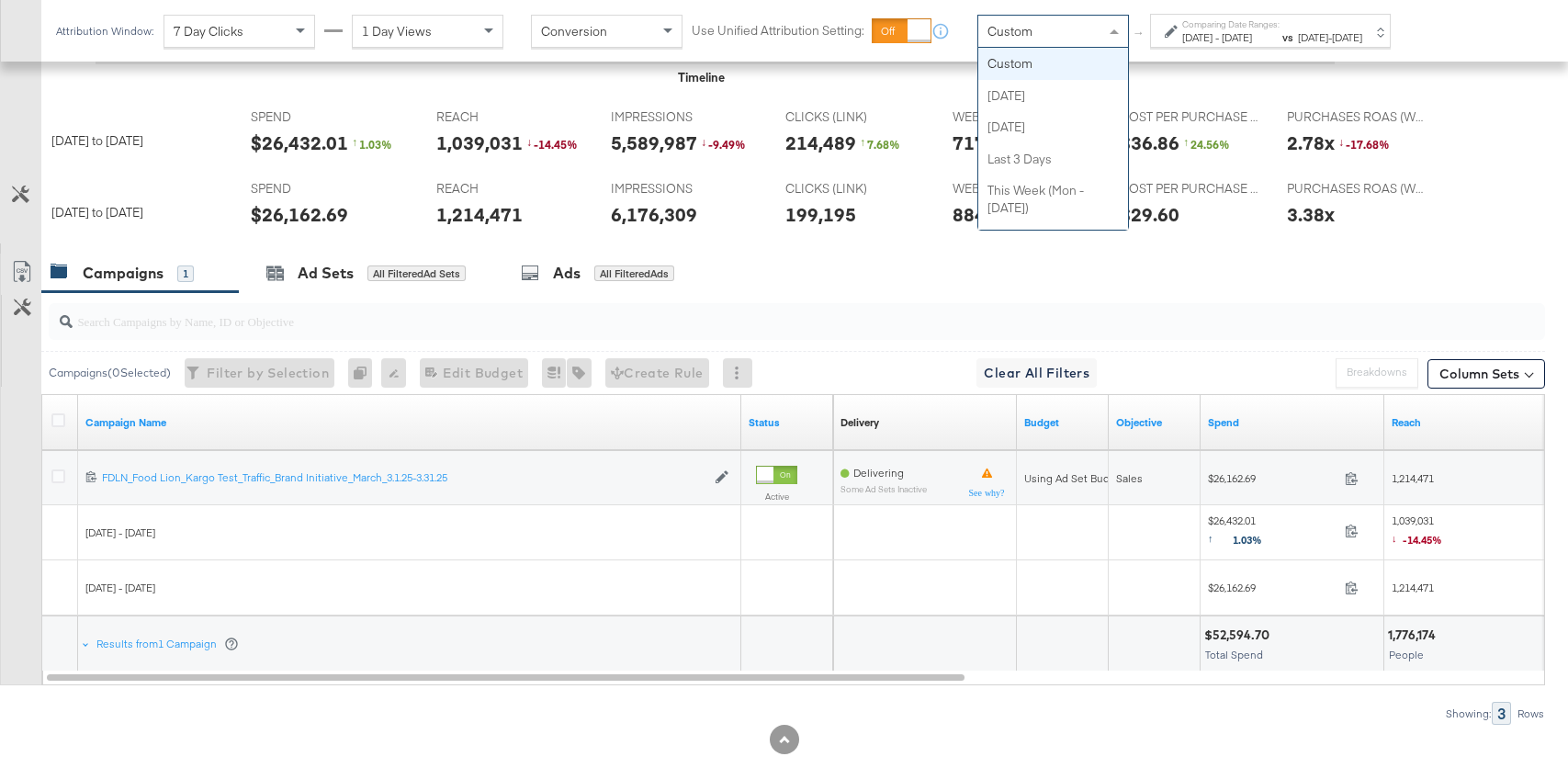
click at [1056, 21] on div "Custom" at bounding box center [1052, 31] width 150 height 31
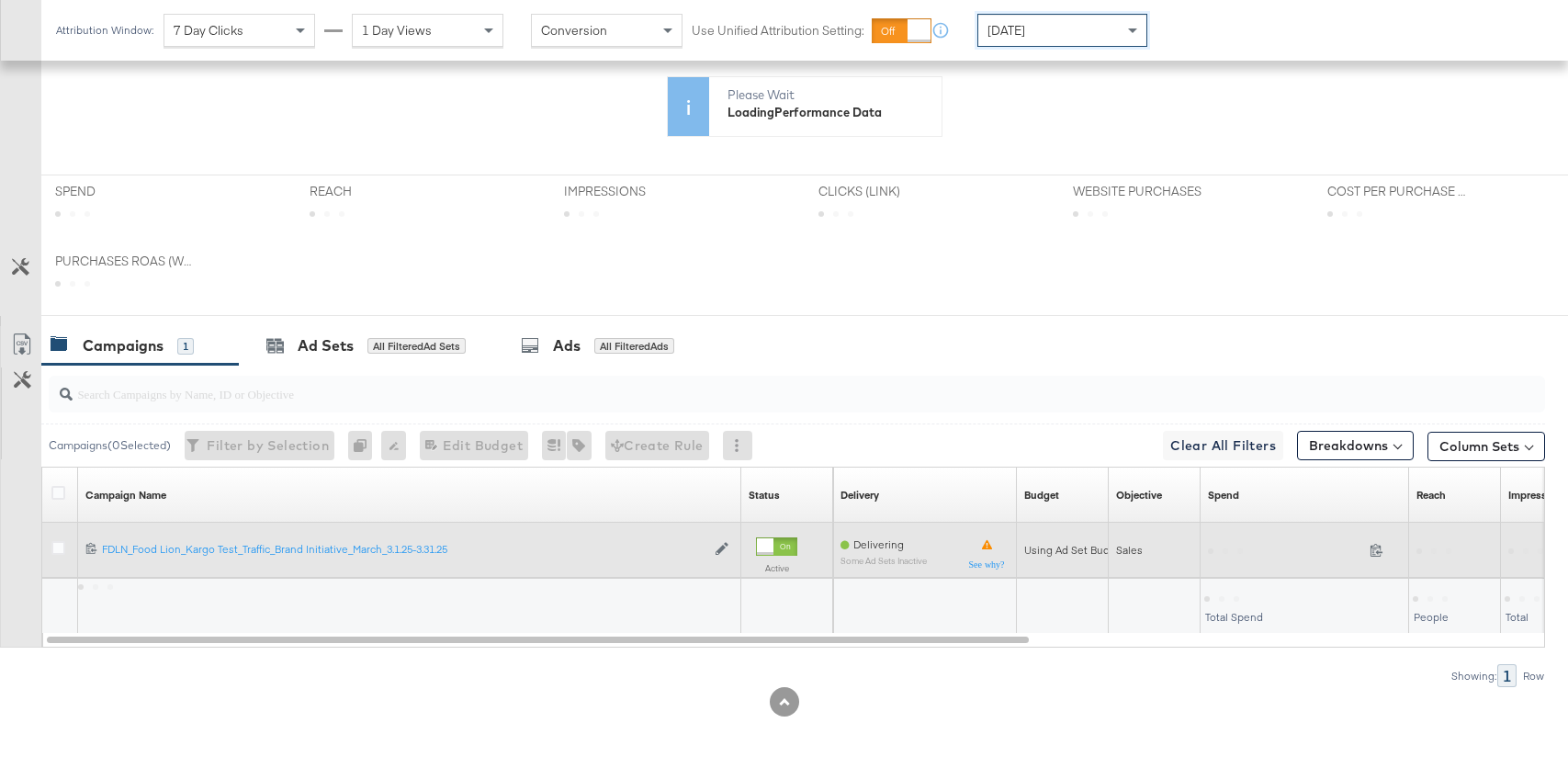
scroll to position [664, 0]
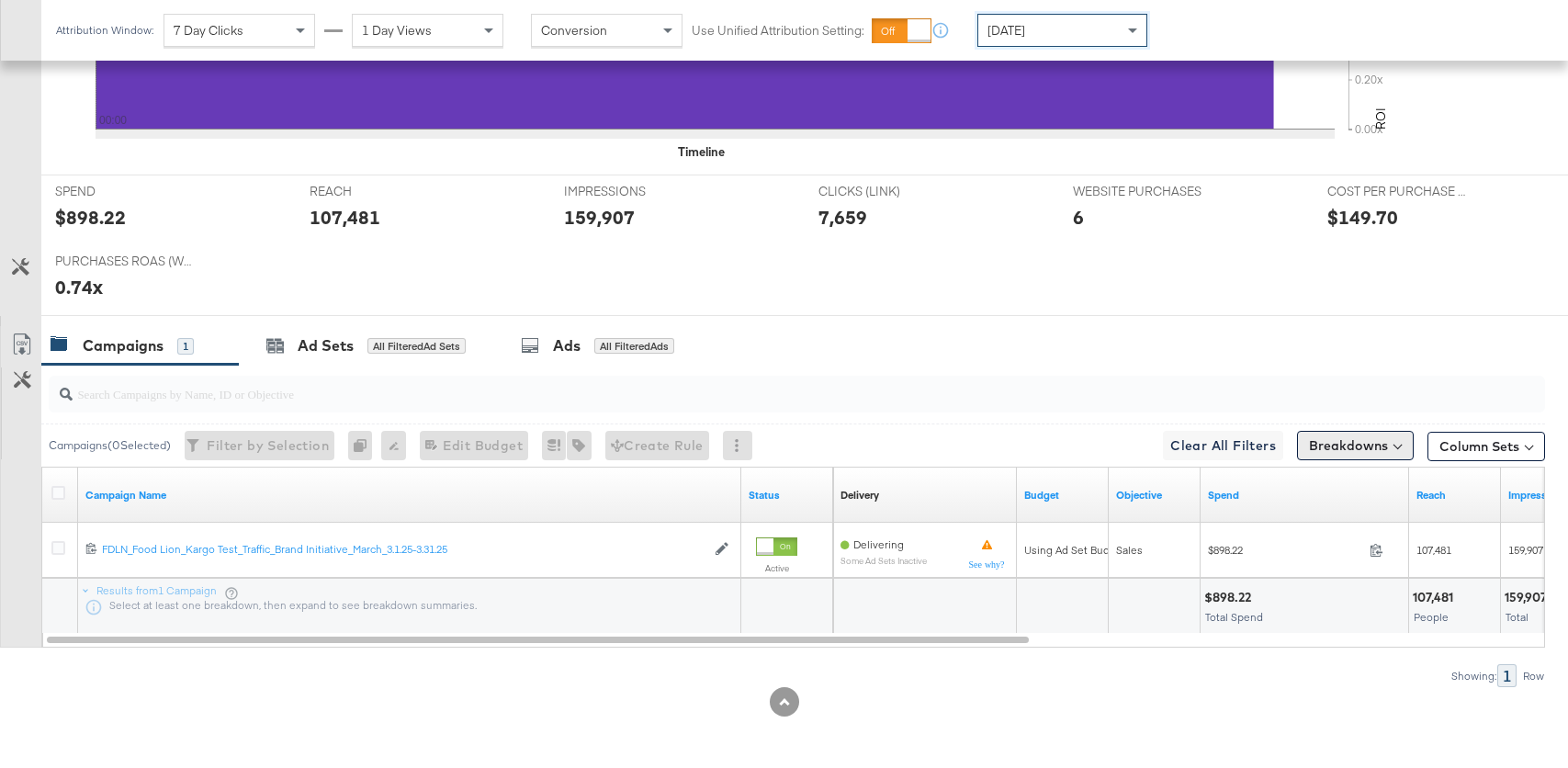
click at [1353, 444] on button "Breakdowns" at bounding box center [1354, 445] width 117 height 29
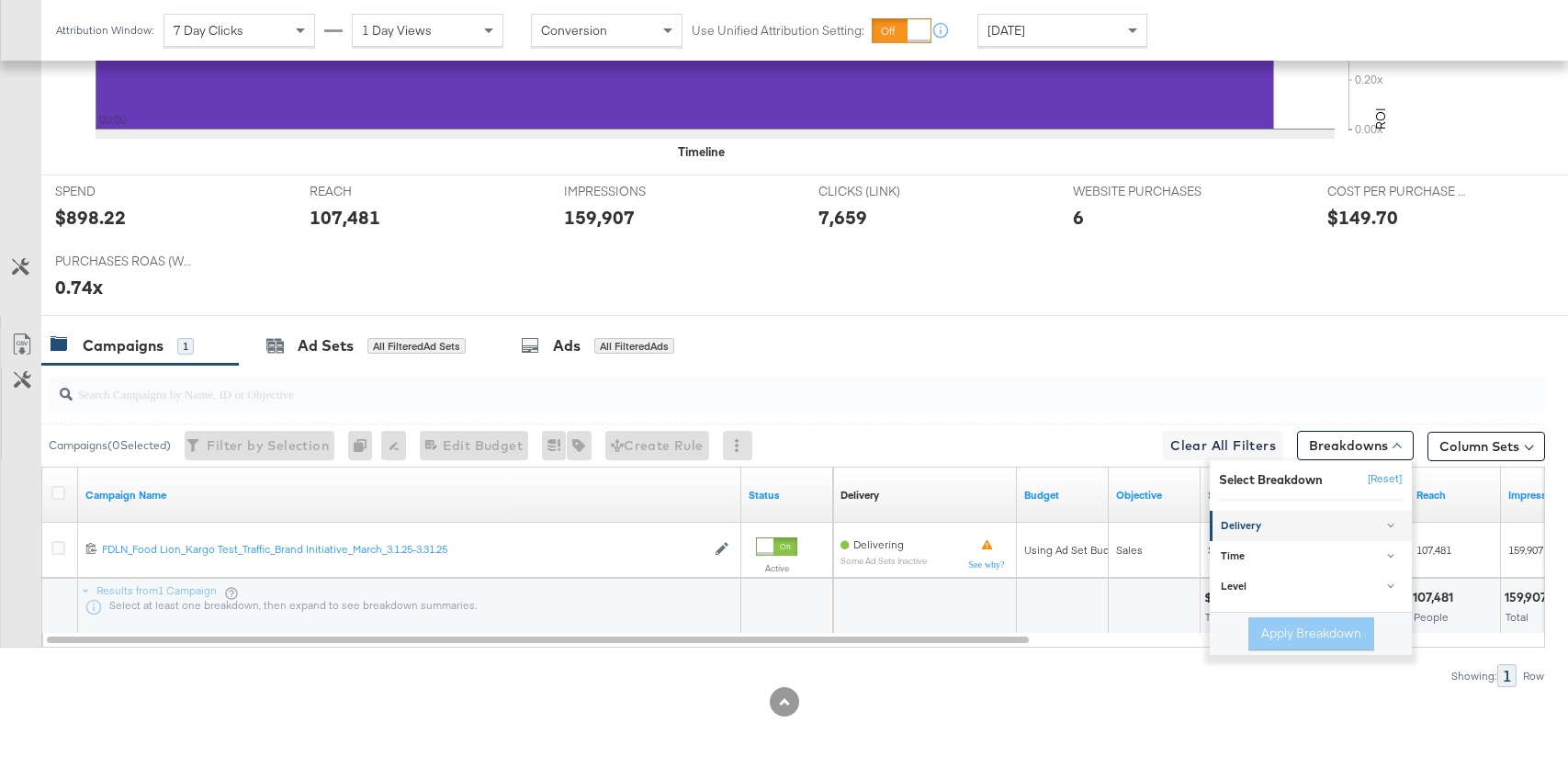
click at [1295, 520] on div "Delivery" at bounding box center [1311, 526] width 183 height 14
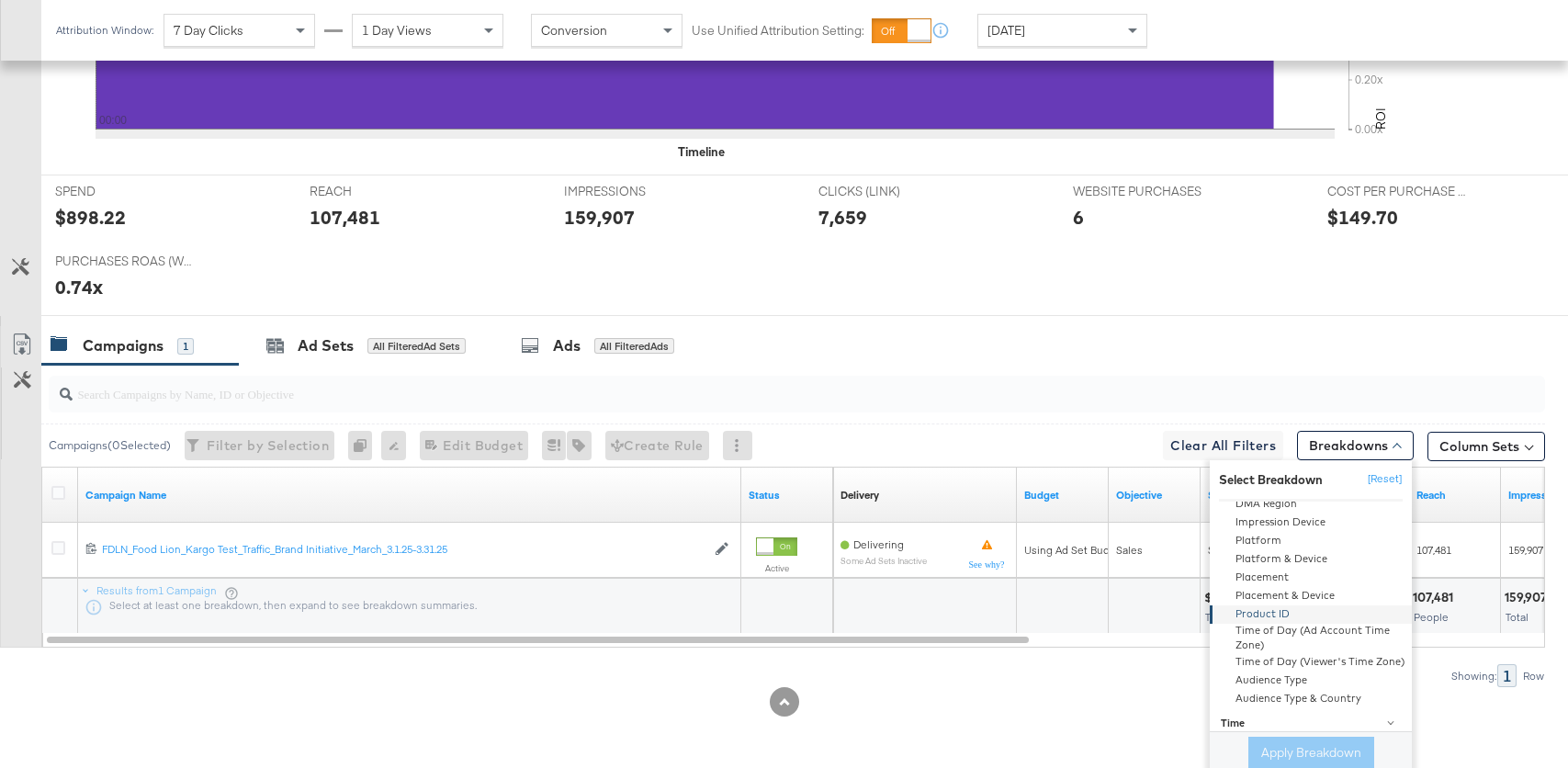
click at [1273, 616] on div "Product ID" at bounding box center [1312, 614] width 199 height 18
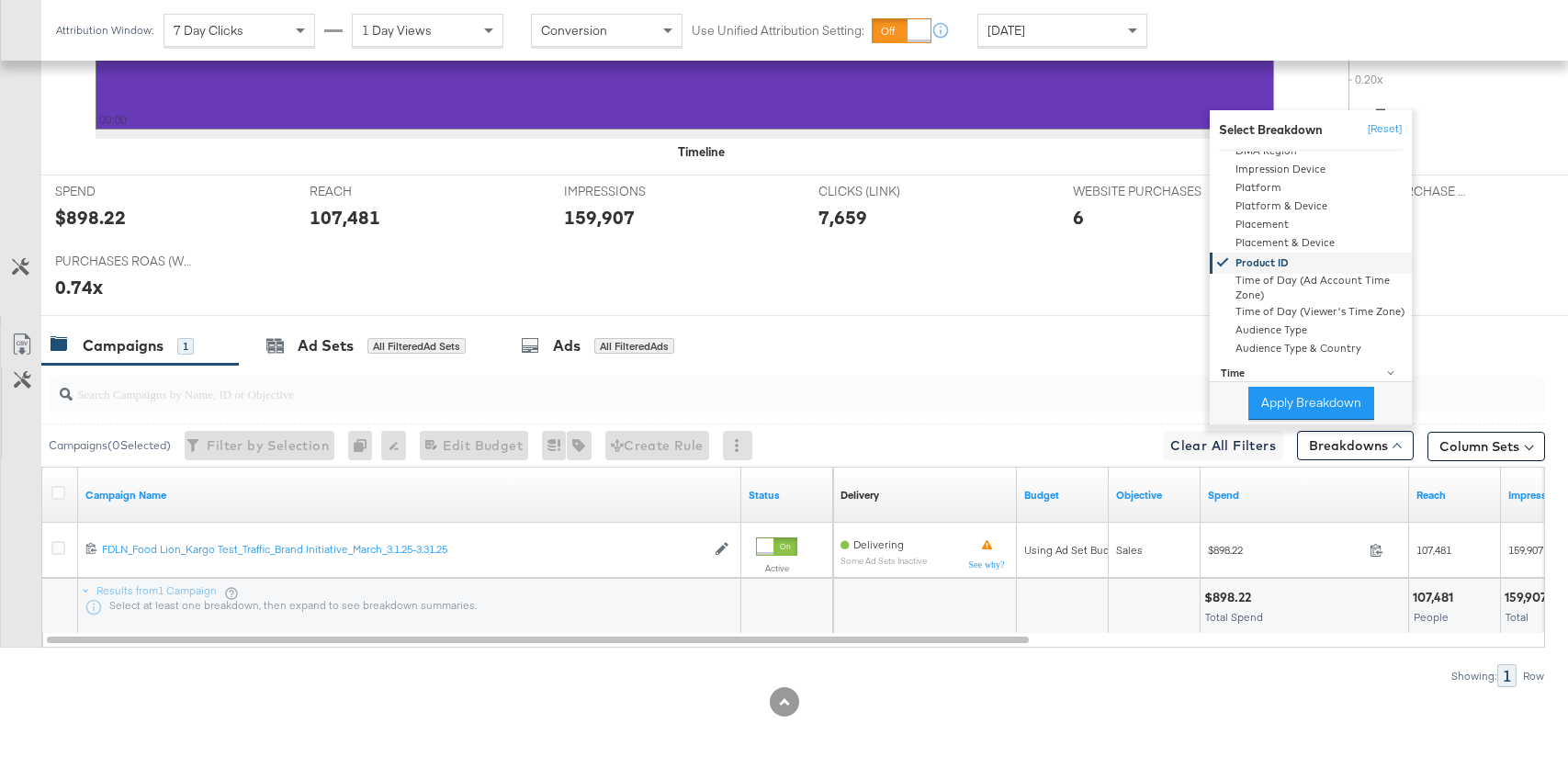
scroll to position [175, 0]
click at [1310, 404] on button "Apply Breakdown" at bounding box center [1311, 403] width 126 height 33
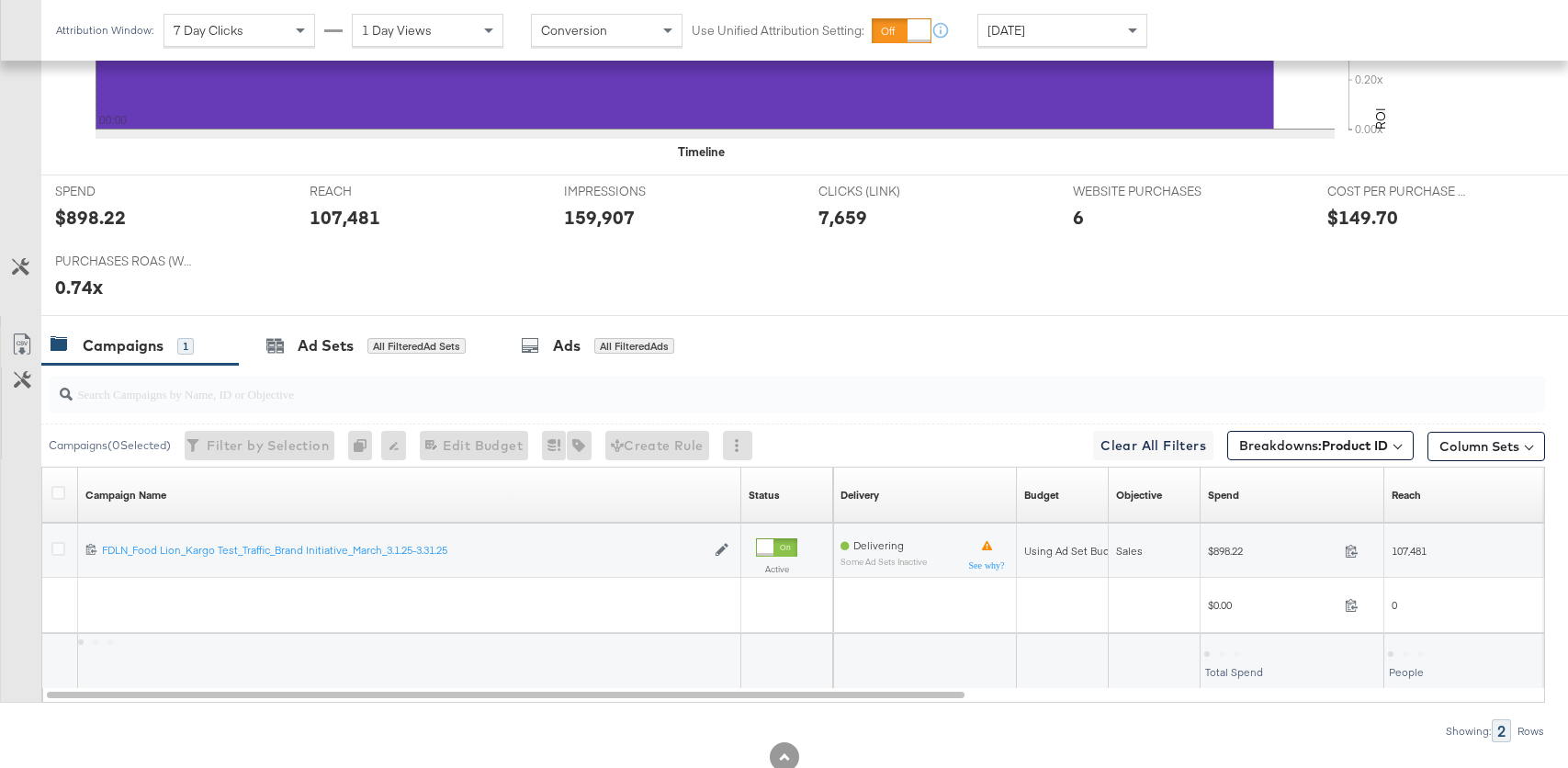
scroll to position [719, 0]
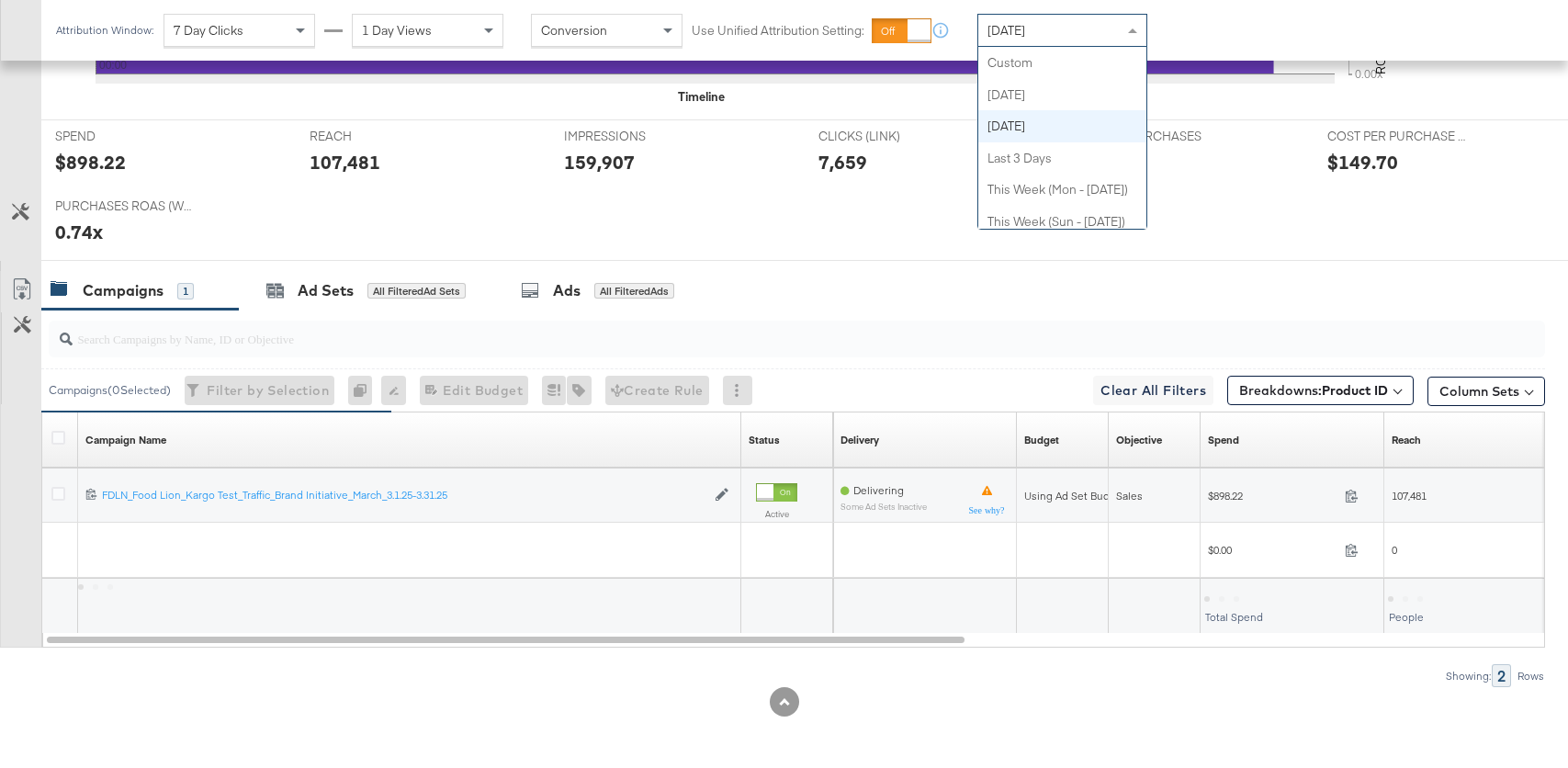
click at [1044, 14] on div "Yesterday" at bounding box center [1063, 30] width 170 height 33
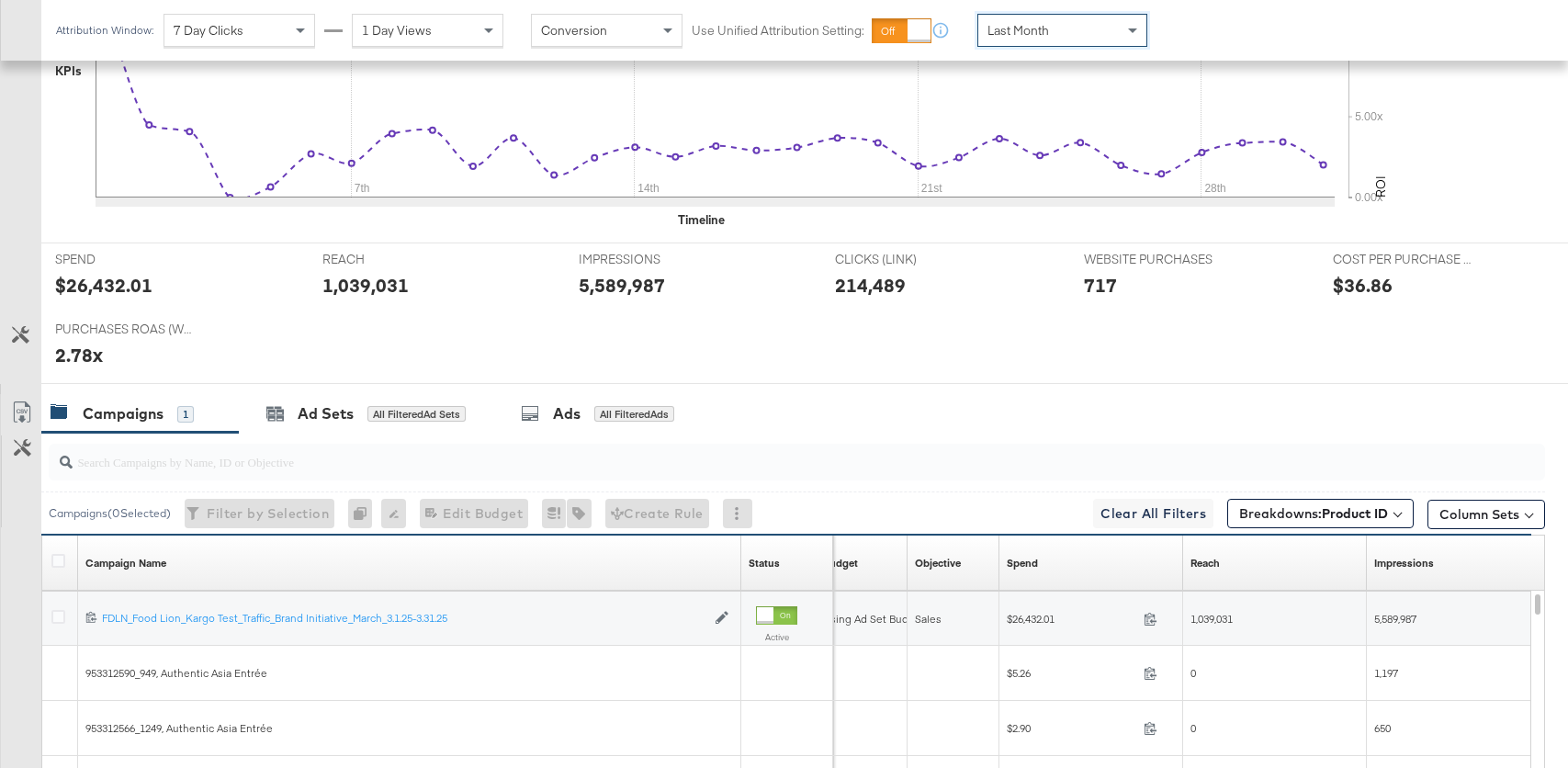
scroll to position [583, 0]
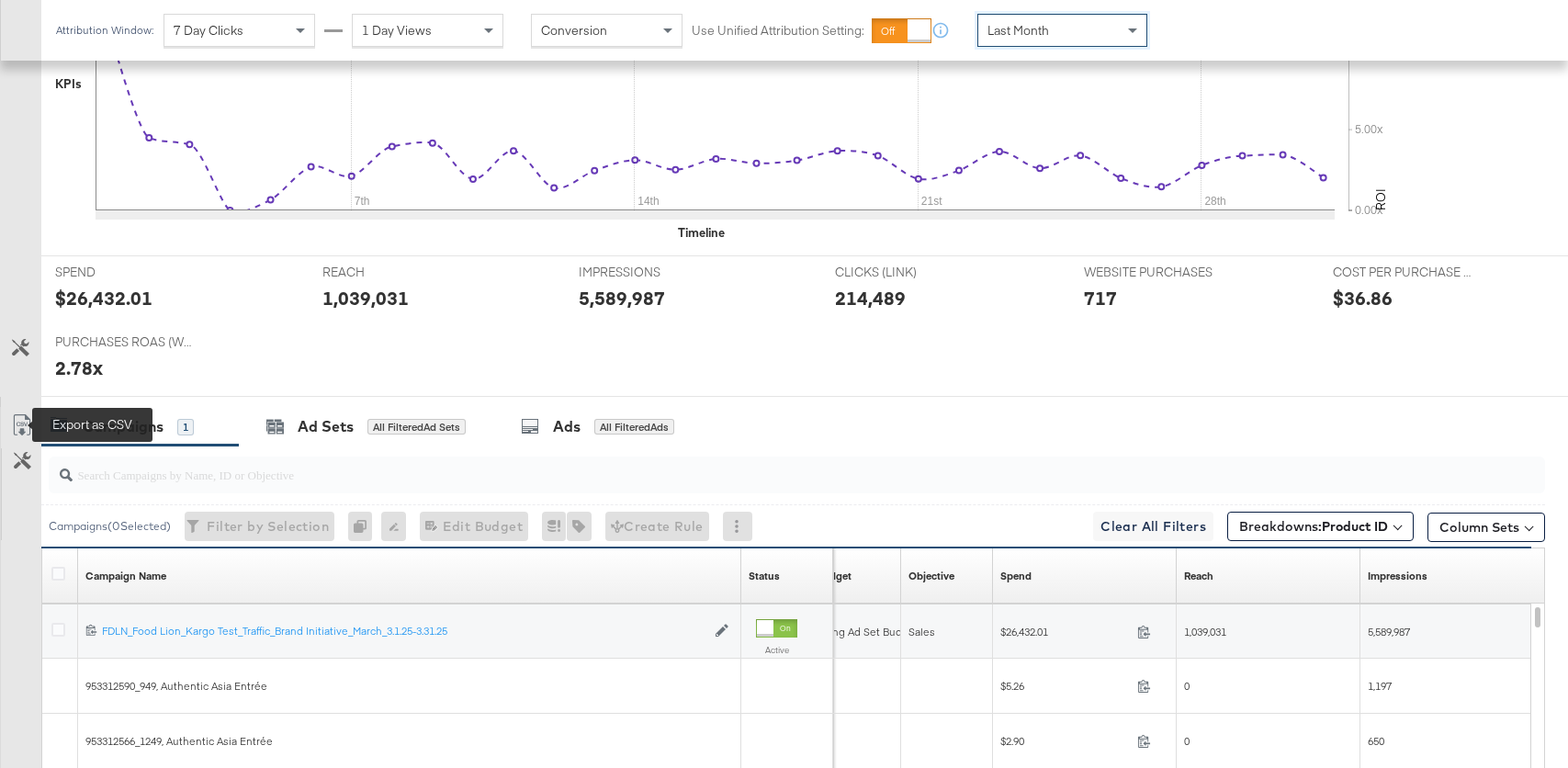
click at [27, 421] on icon at bounding box center [21, 425] width 22 height 22
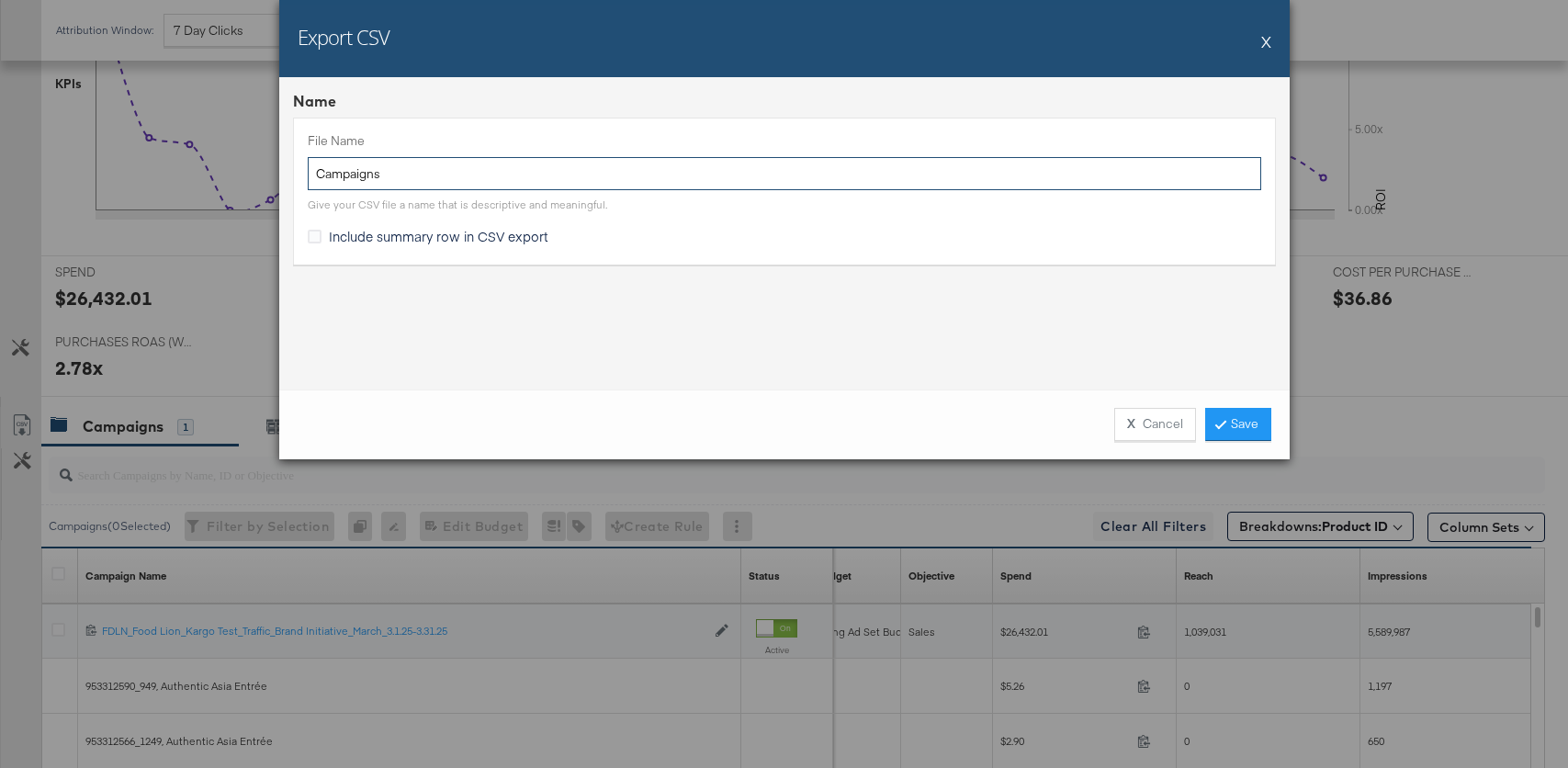
click at [763, 177] on input "Campaigns" at bounding box center [784, 174] width 954 height 34
type input "Campaigns - product data"
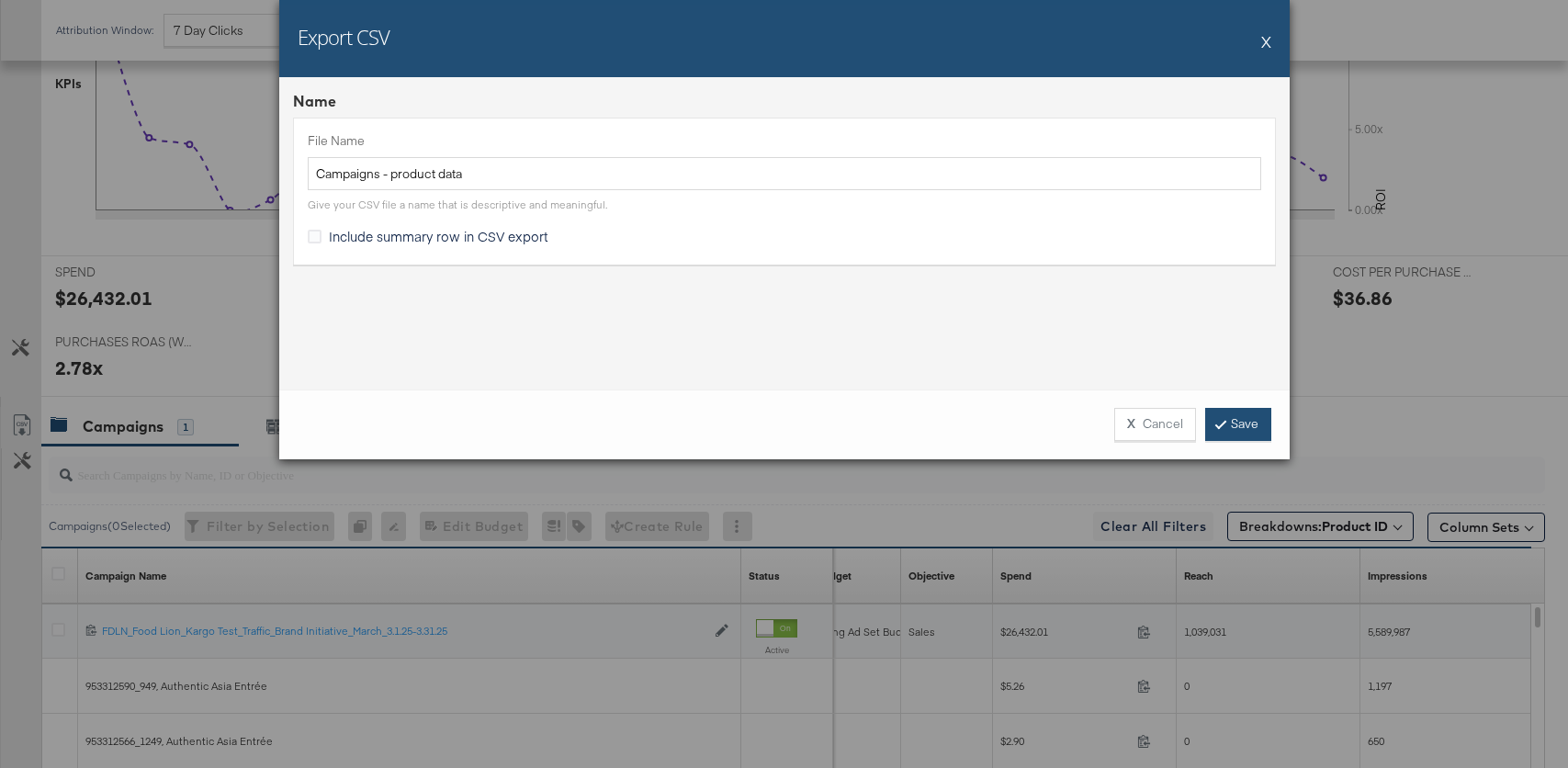
click at [1233, 425] on link "Save" at bounding box center [1238, 424] width 66 height 33
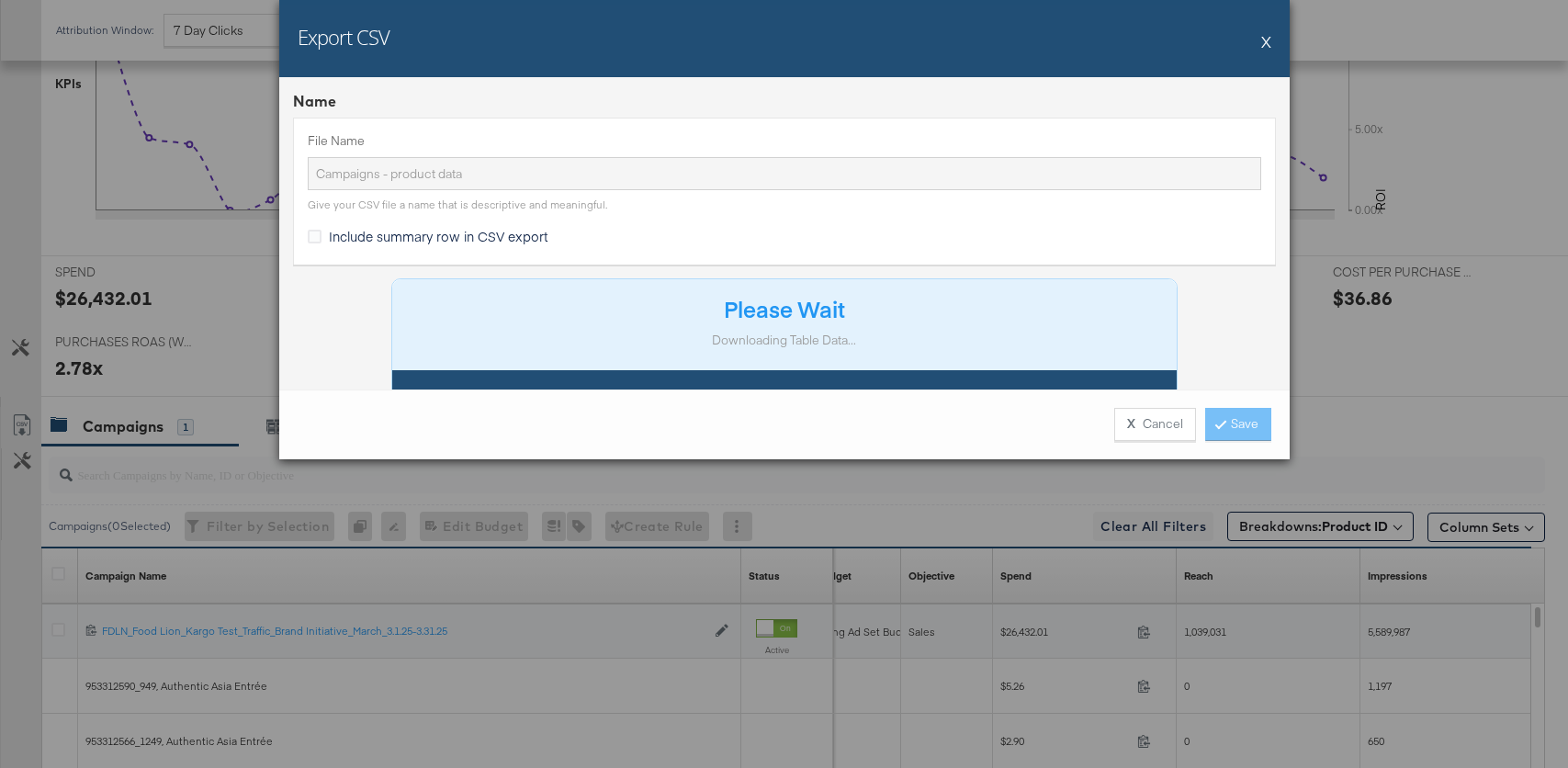
scroll to position [41, 0]
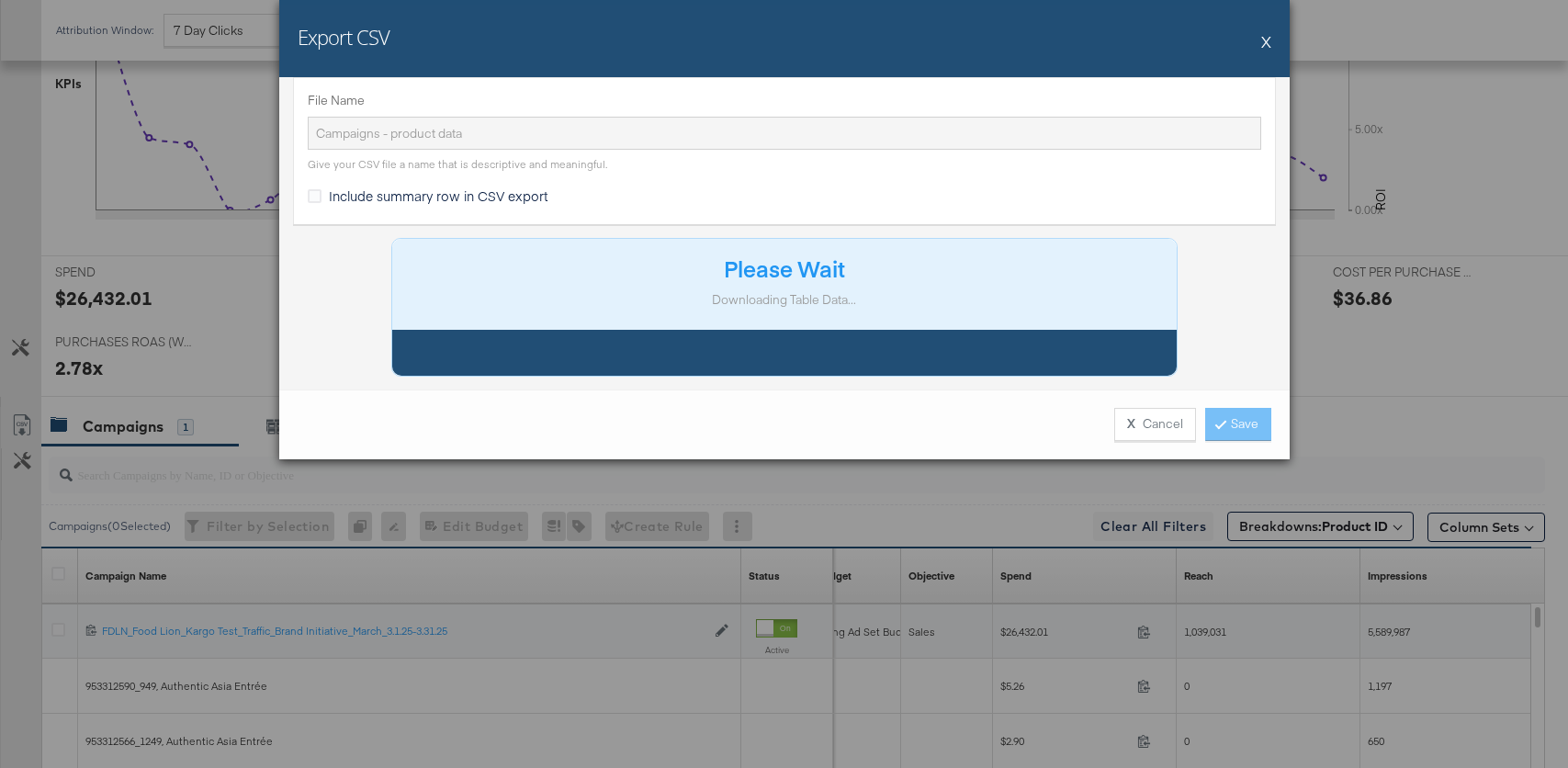
click at [1055, 343] on div at bounding box center [784, 353] width 784 height 46
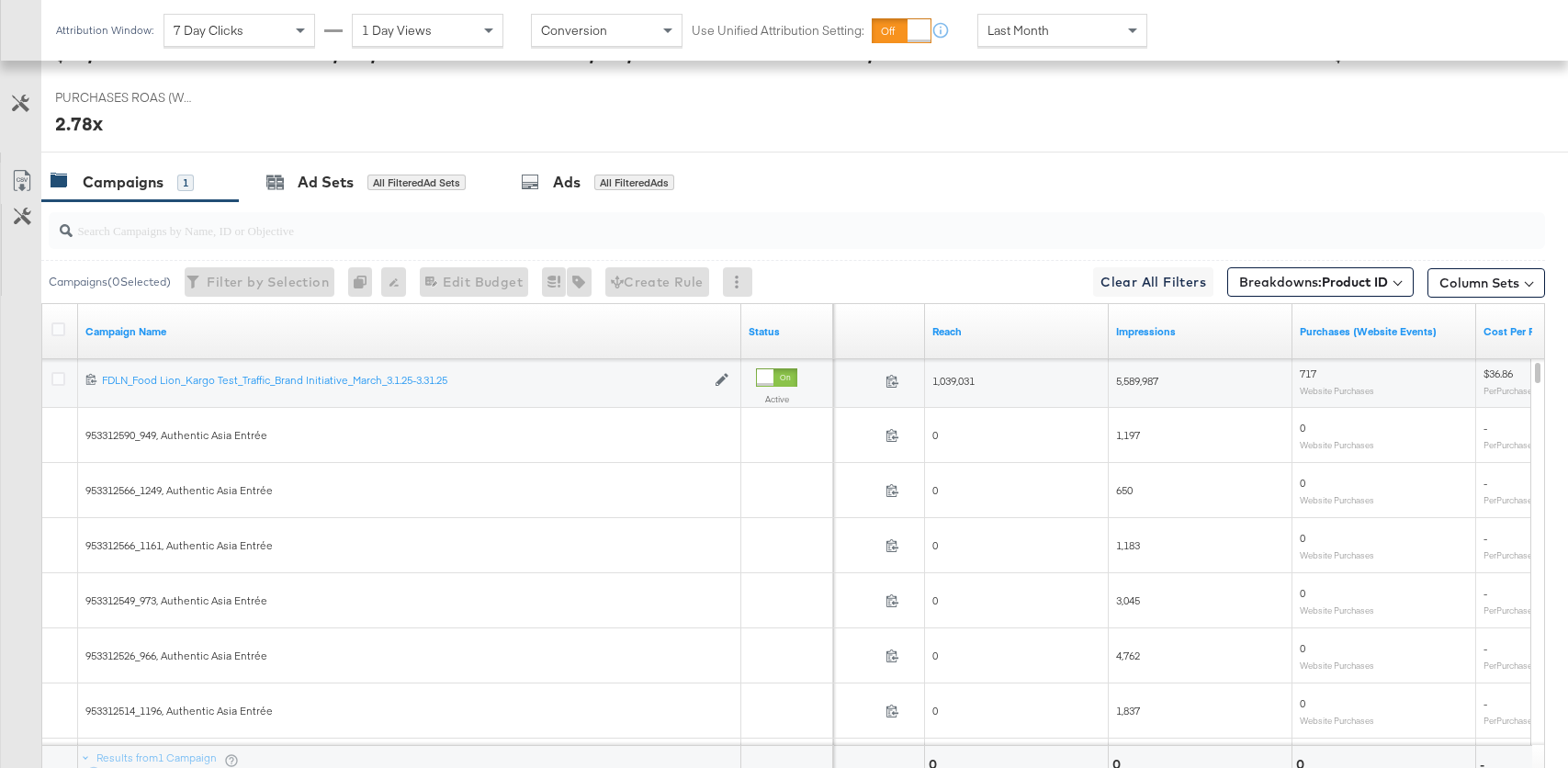
scroll to position [827, 0]
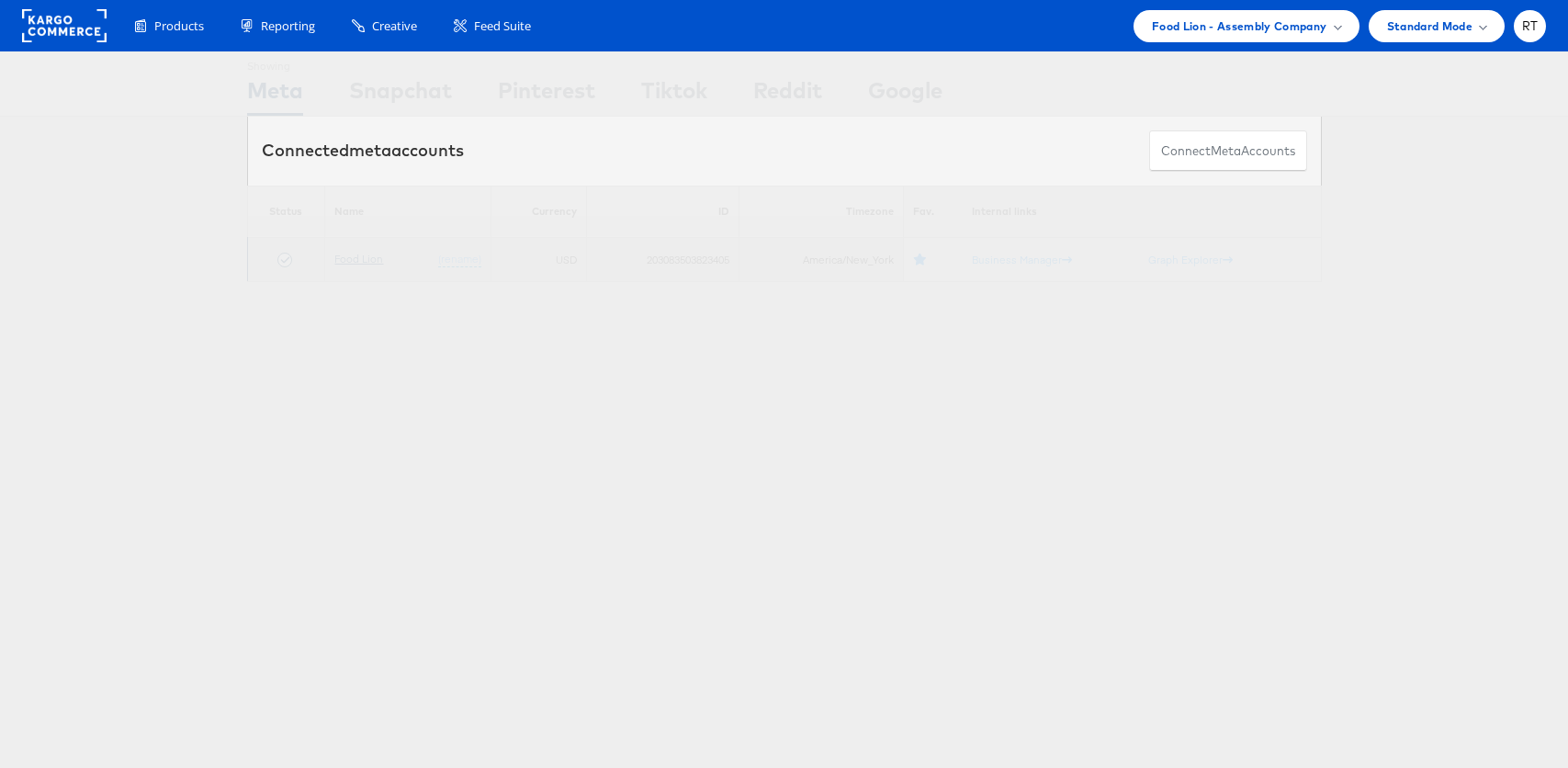
click at [373, 259] on link "Food Lion" at bounding box center [358, 258] width 48 height 14
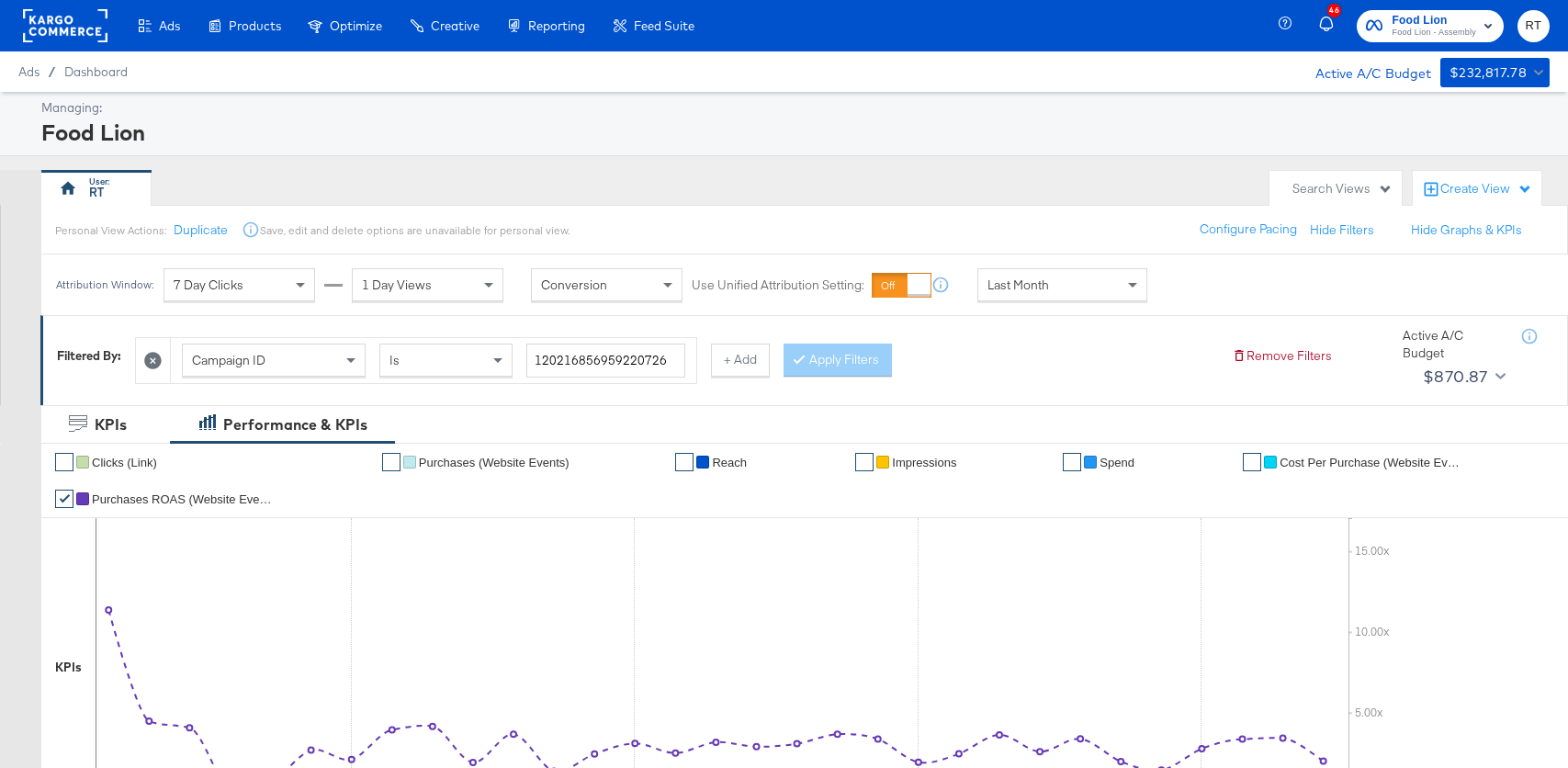
click at [1474, 193] on div "Create View" at bounding box center [1486, 188] width 92 height 18
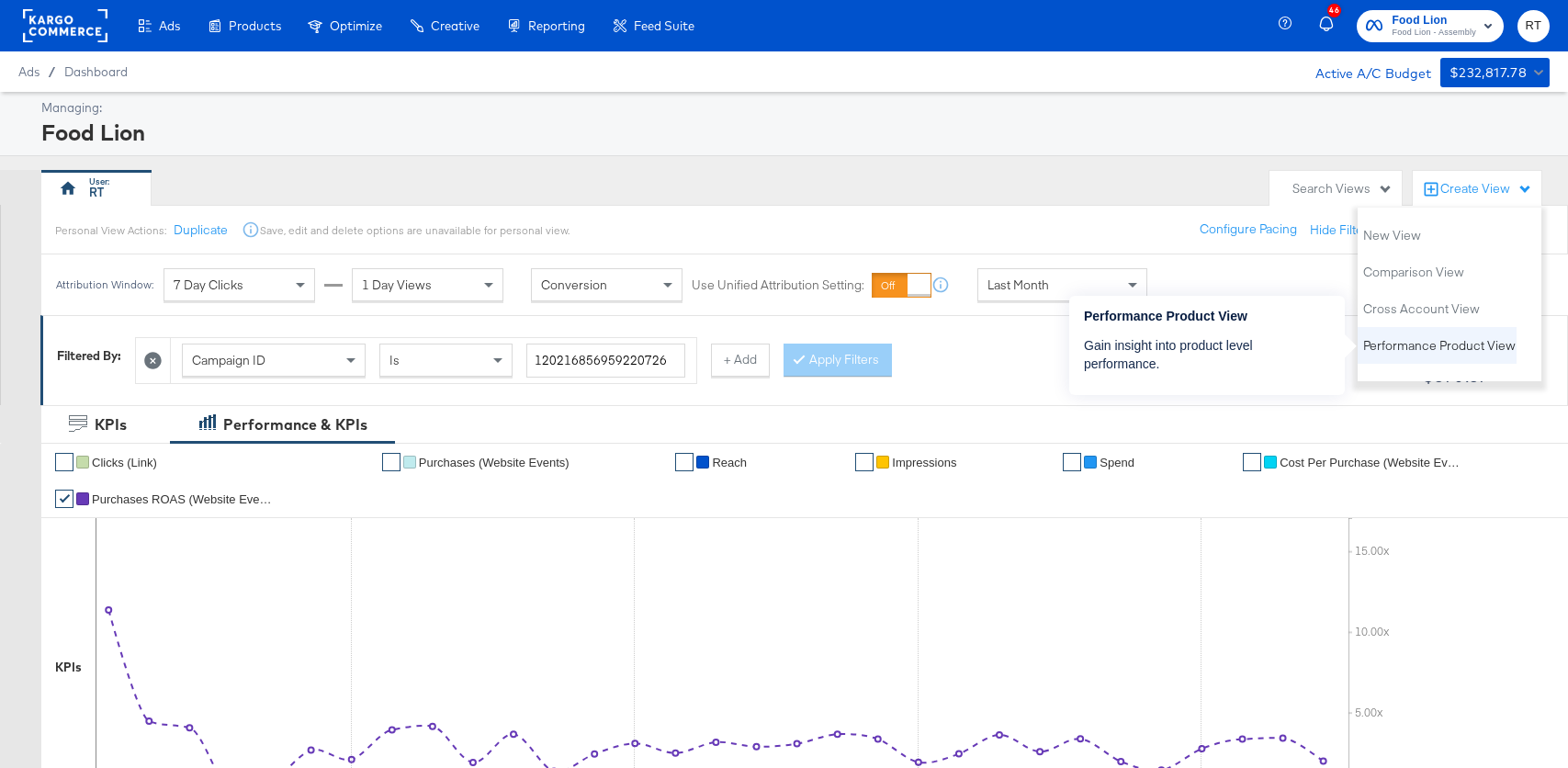
click at [1426, 350] on span "Performance Product View" at bounding box center [1440, 346] width 153 height 17
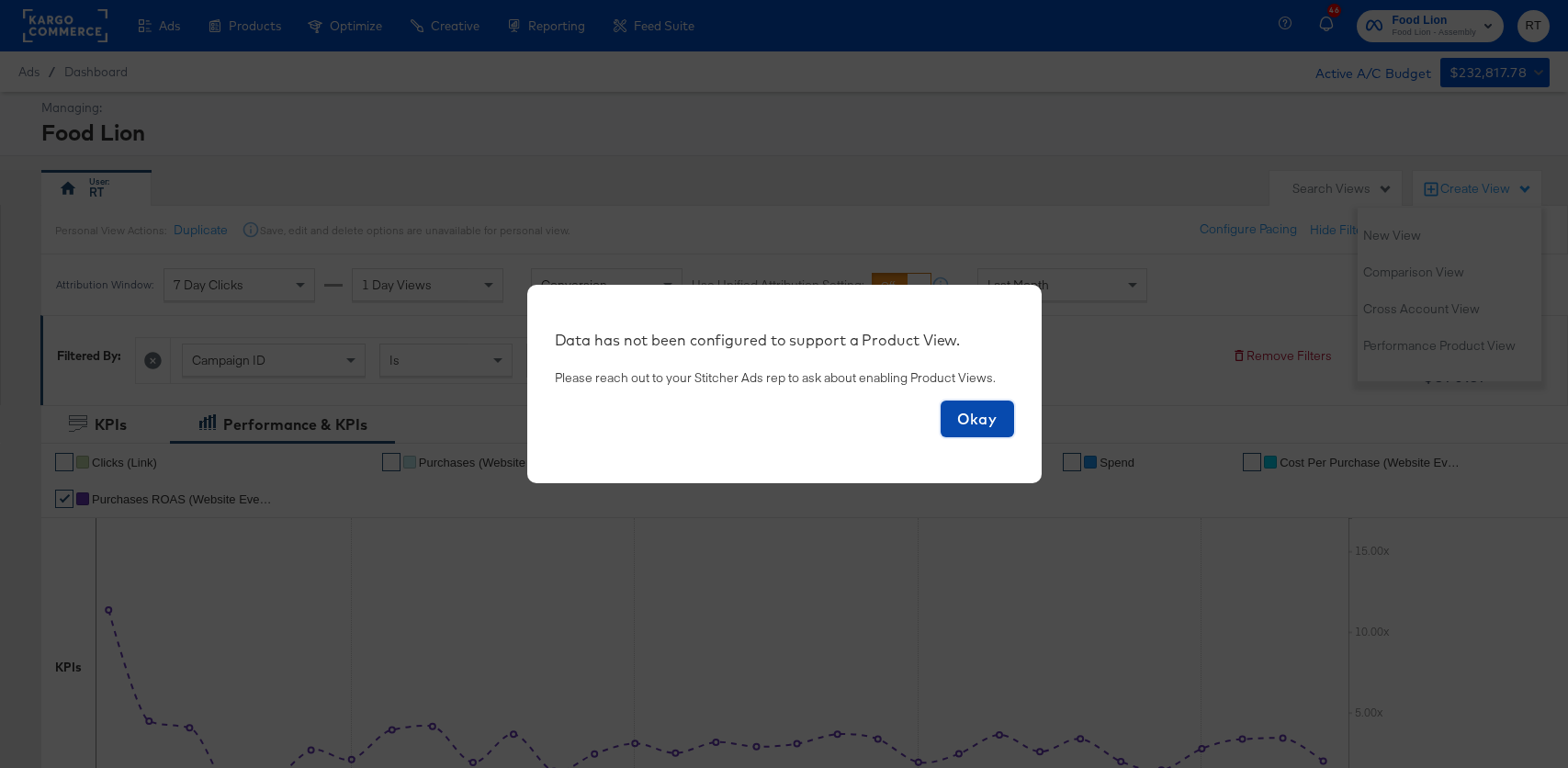
click at [986, 417] on span "Okay" at bounding box center [977, 418] width 59 height 26
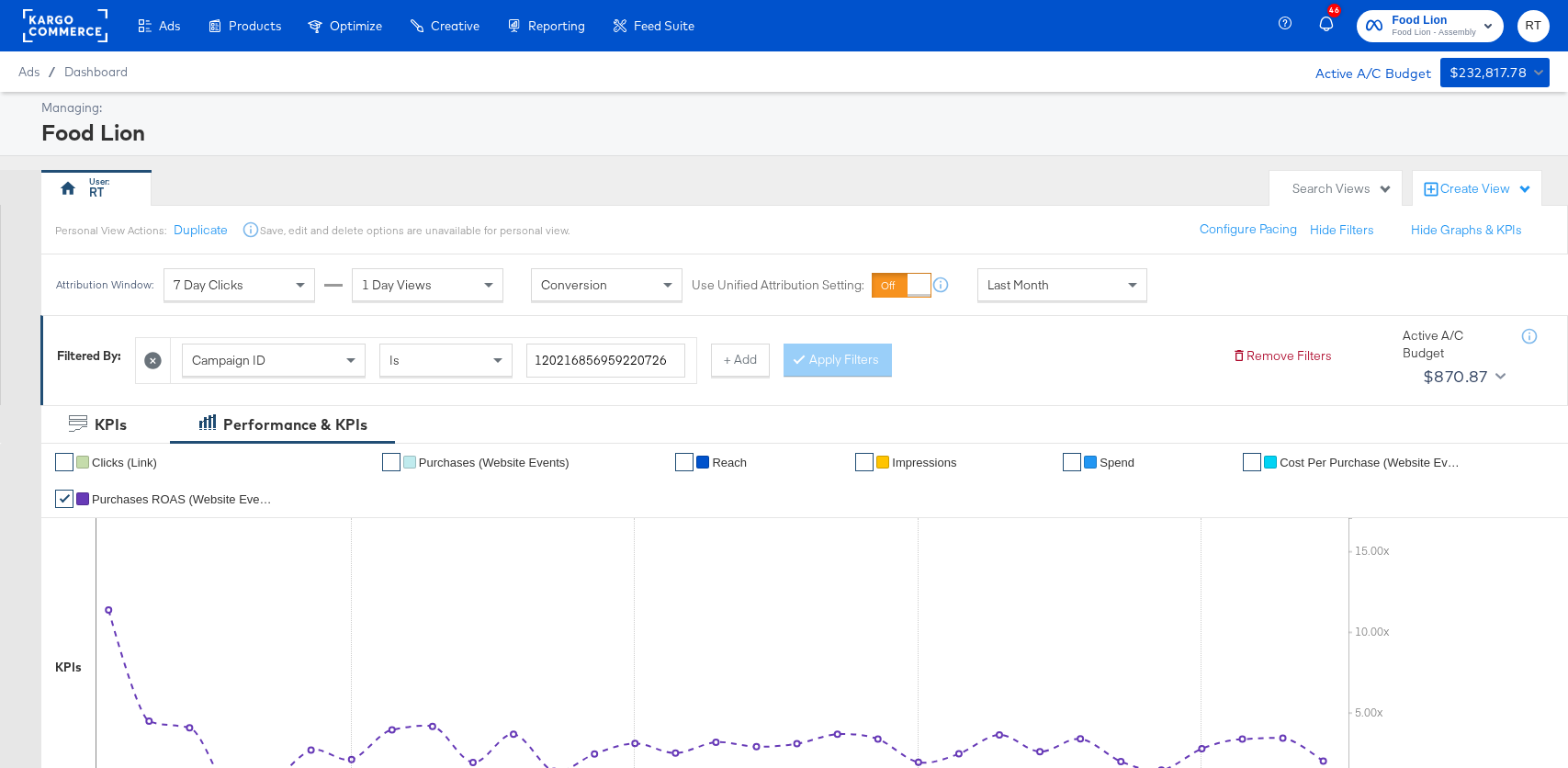
click at [940, 119] on div "Food Lion" at bounding box center [793, 132] width 1503 height 31
click at [1483, 23] on rect "button" at bounding box center [1488, 25] width 22 height 22
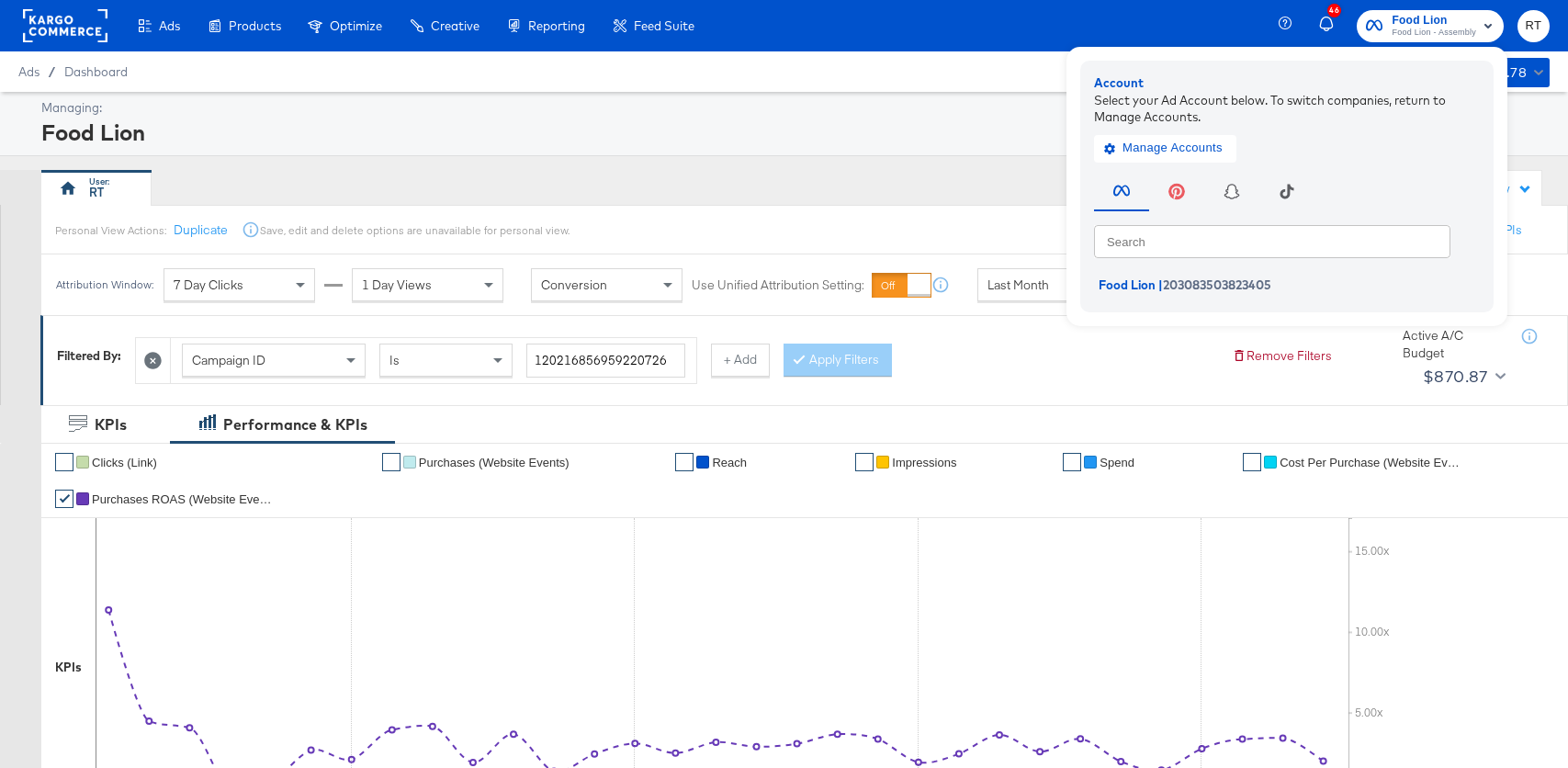
click at [1522, 28] on button "RT" at bounding box center [1533, 25] width 32 height 32
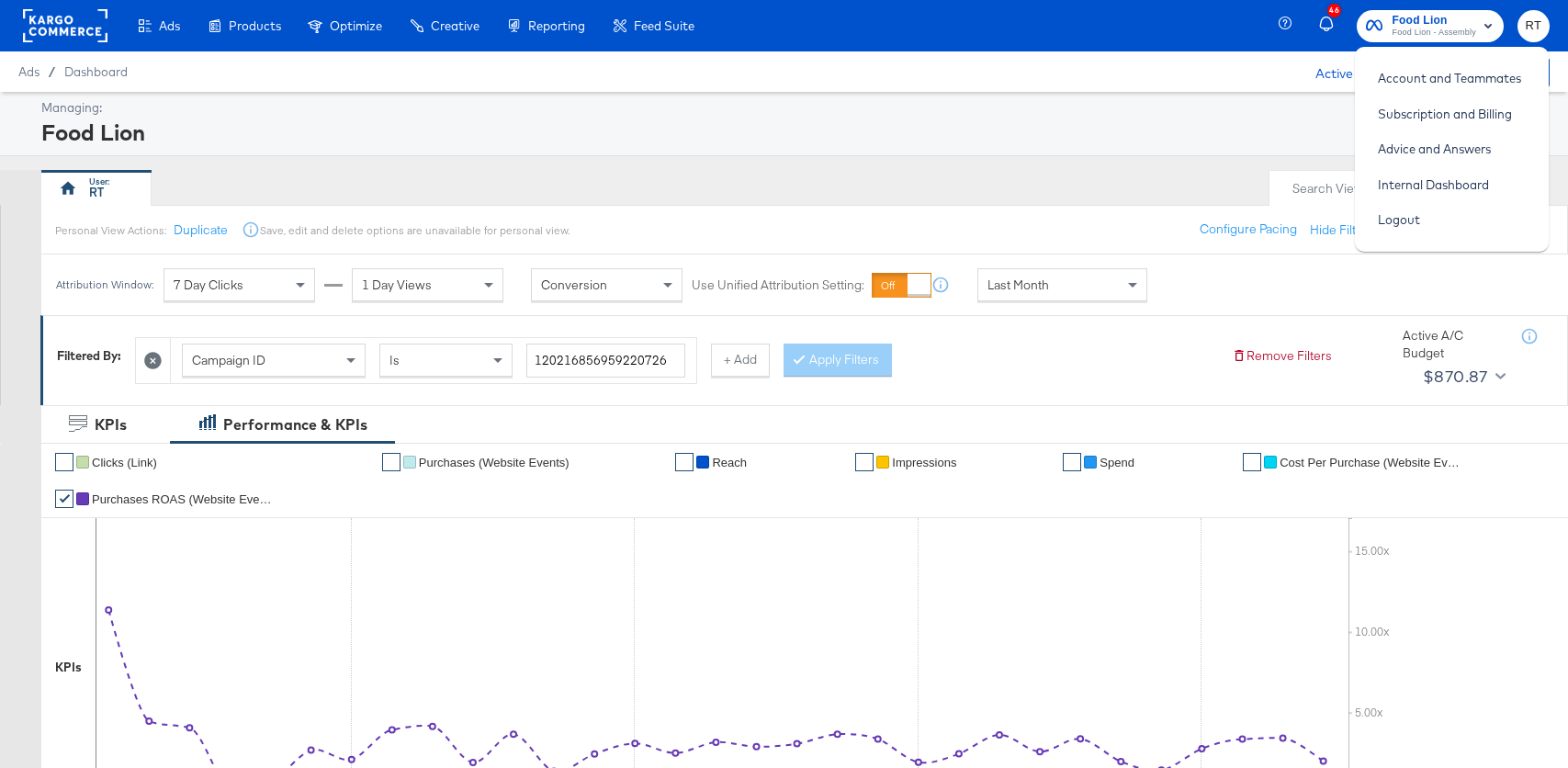
click at [1009, 102] on div "Managing:" at bounding box center [793, 108] width 1503 height 17
